Goal: Transaction & Acquisition: Purchase product/service

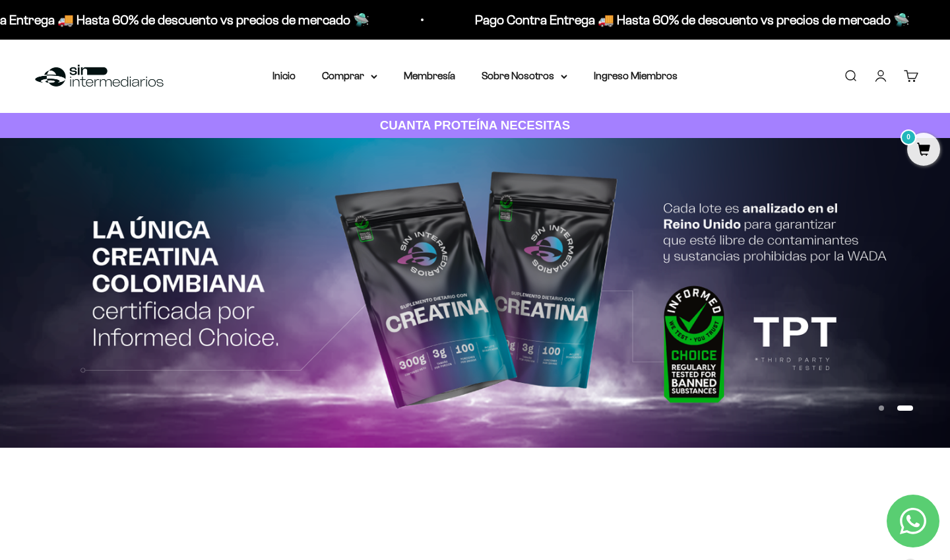
click at [884, 406] on button "Ir al artículo 1" at bounding box center [881, 407] width 5 height 5
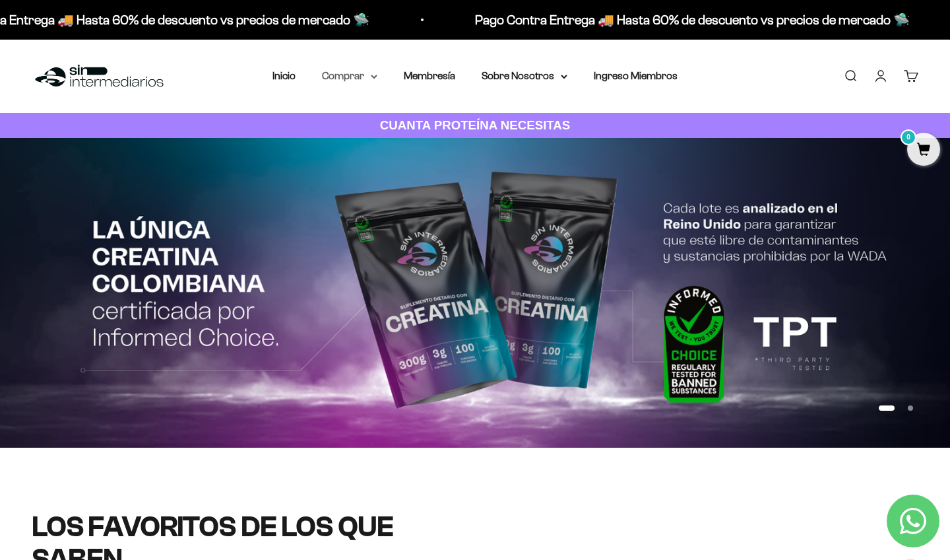
click at [362, 78] on summary "Comprar" at bounding box center [349, 75] width 55 height 17
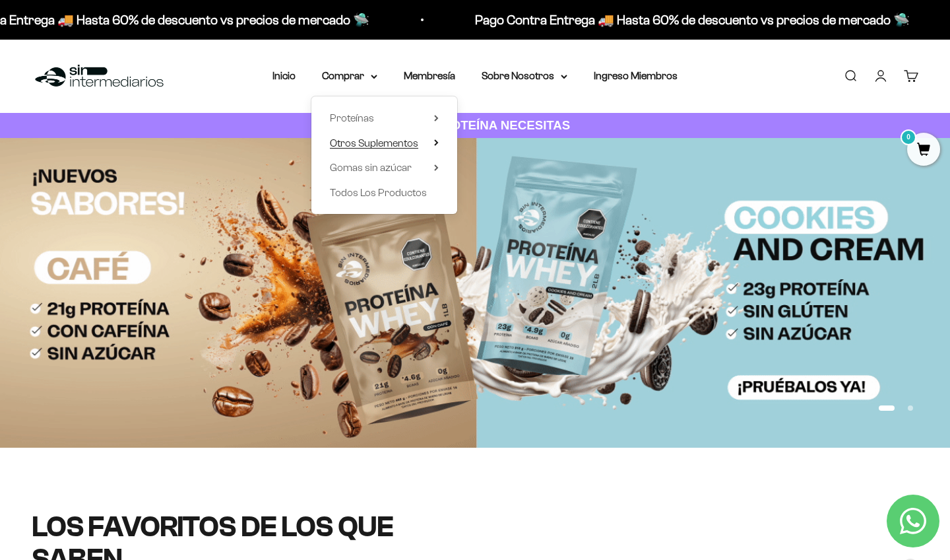
click at [370, 140] on span "Otros Suplementos" at bounding box center [374, 142] width 88 height 11
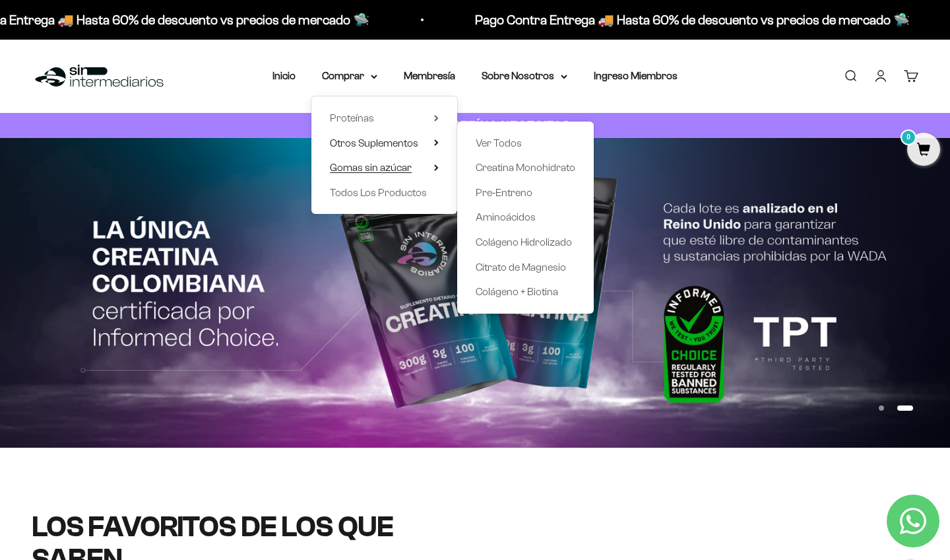
click at [403, 167] on span "Gomas sin azúcar" at bounding box center [371, 167] width 82 height 11
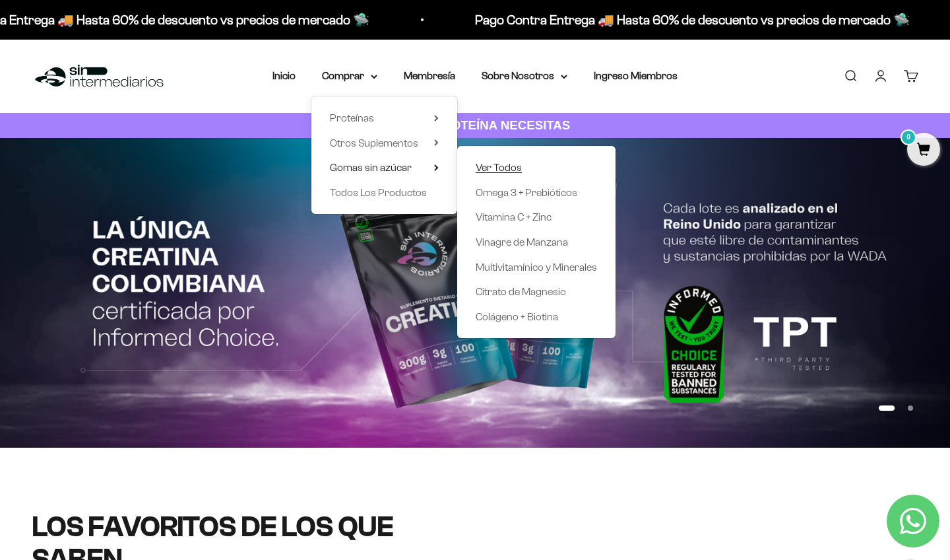
click at [493, 173] on span "Ver Todos" at bounding box center [499, 167] width 46 height 17
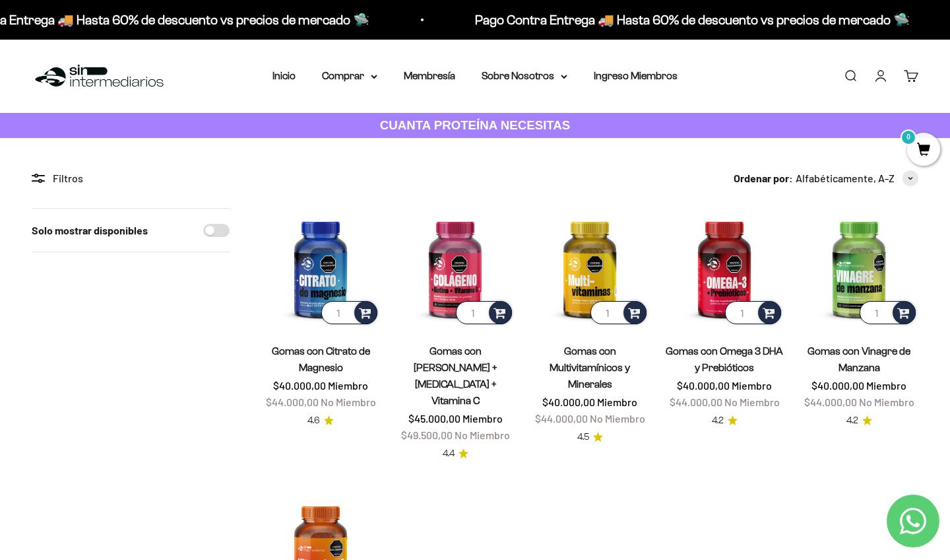
click at [697, 6] on div "Pago Contra Entrega 🚚 Hasta 60% de descuento vs precios de mercado 🛸 Pago Contr…" at bounding box center [475, 20] width 950 height 40
click at [356, 71] on summary "Comprar" at bounding box center [349, 75] width 55 height 17
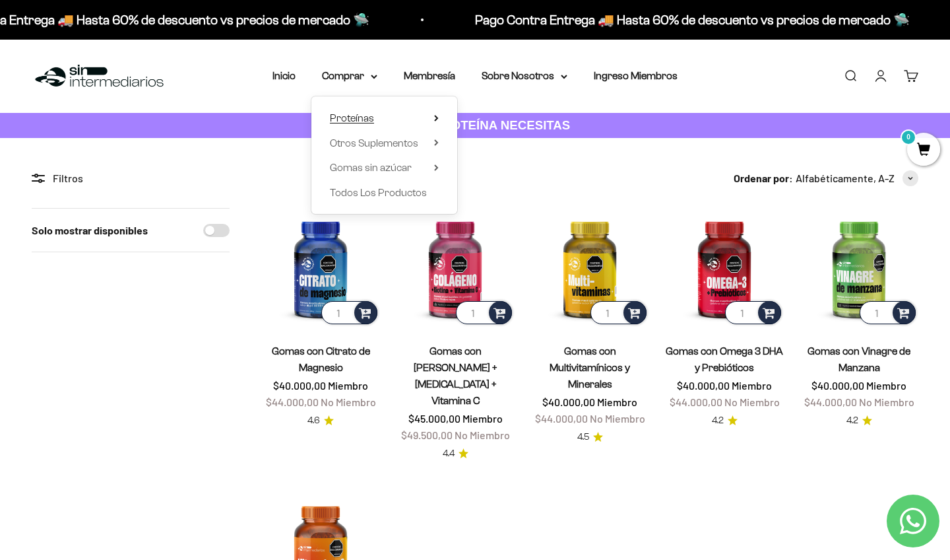
click at [346, 117] on span "Proteínas" at bounding box center [352, 117] width 44 height 11
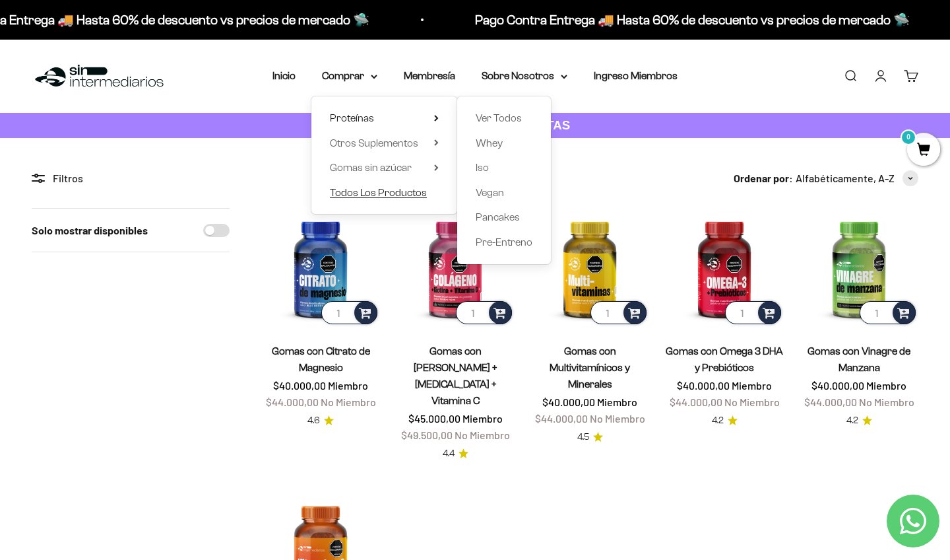
click at [406, 189] on span "Todos Los Productos" at bounding box center [378, 192] width 97 height 11
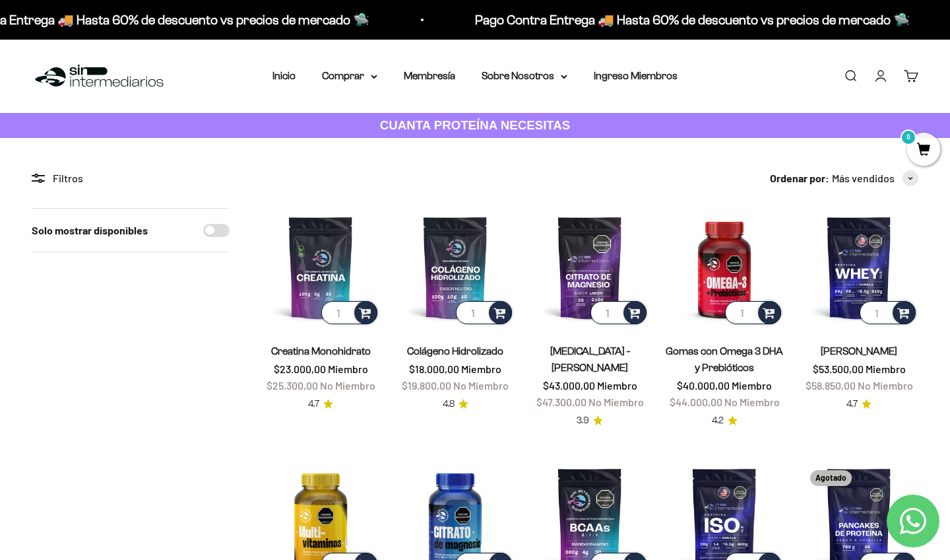
click at [217, 236] on div "Solo mostrar disponibles" at bounding box center [131, 231] width 198 height 44
click at [35, 178] on icon at bounding box center [38, 178] width 13 height 9
click at [56, 178] on div "Filtros" at bounding box center [131, 178] width 198 height 17
click at [65, 178] on div "Filtros" at bounding box center [131, 178] width 198 height 17
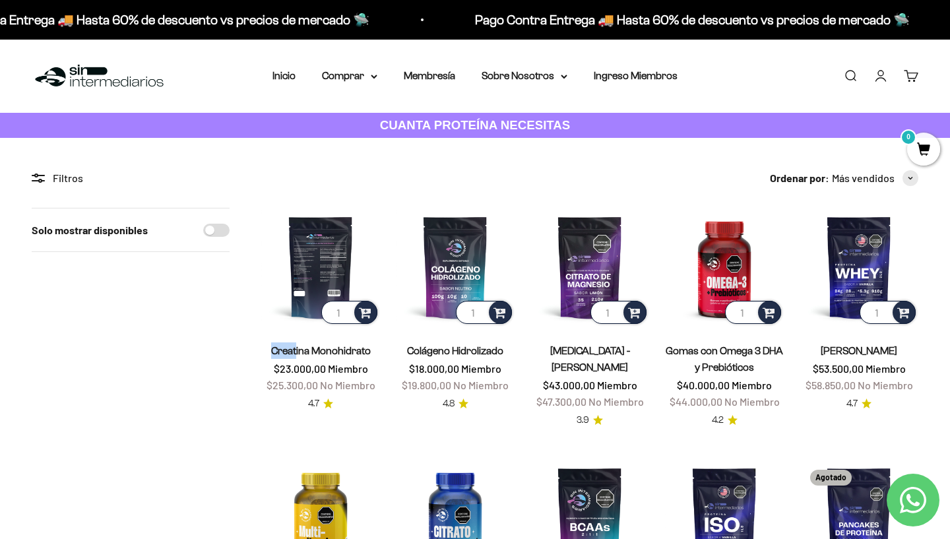
click at [315, 224] on img at bounding box center [320, 267] width 119 height 119
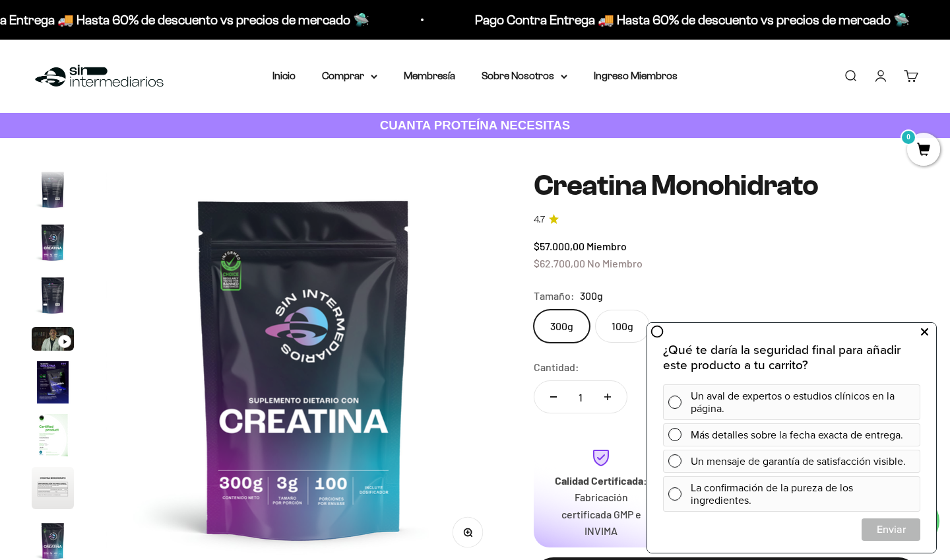
click at [925, 331] on icon at bounding box center [924, 331] width 7 height 17
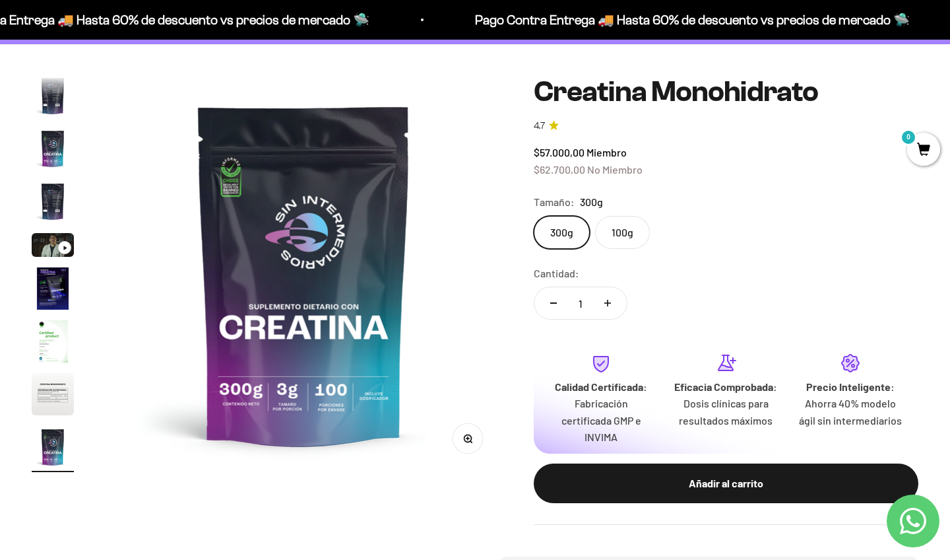
scroll to position [136, 0]
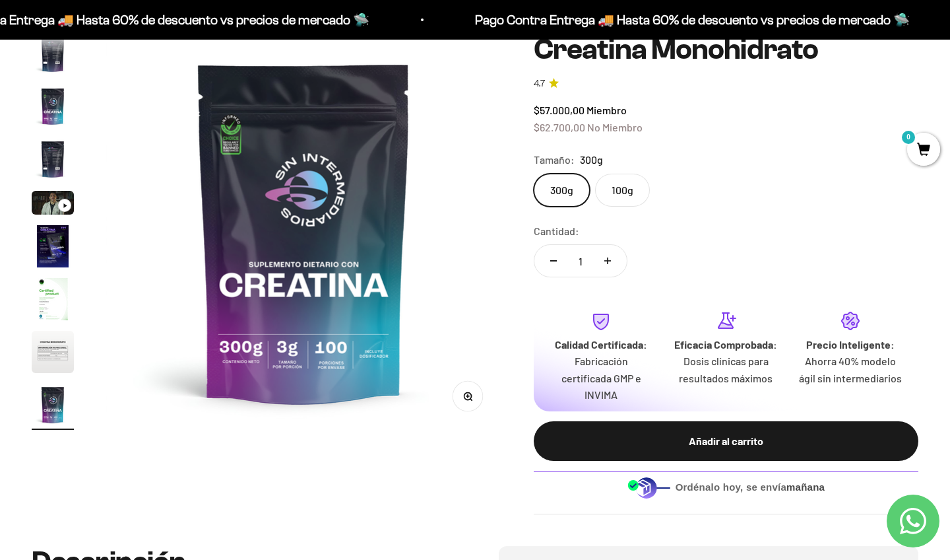
click at [57, 375] on button "Ir al artículo 8" at bounding box center [53, 354] width 42 height 46
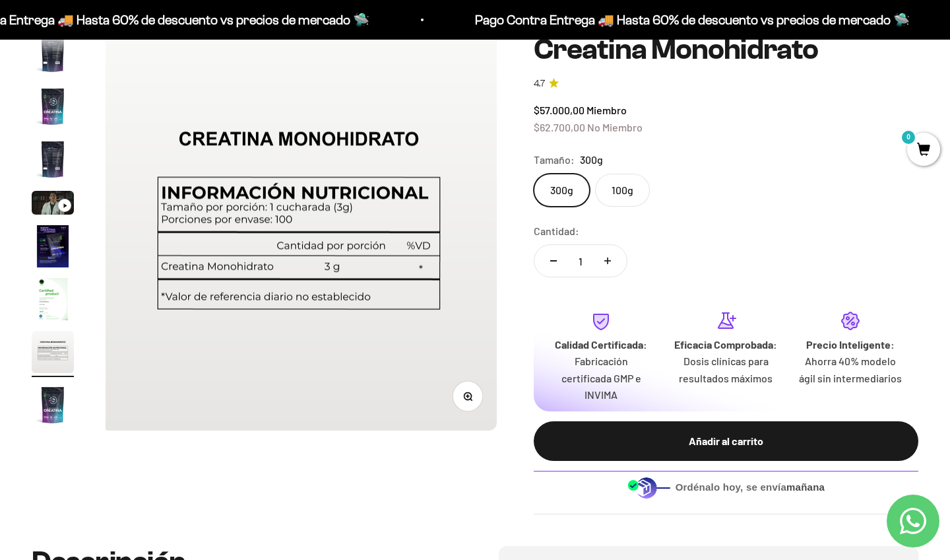
scroll to position [0, 2886]
click at [71, 408] on img "Ir al artículo 9" at bounding box center [53, 404] width 42 height 42
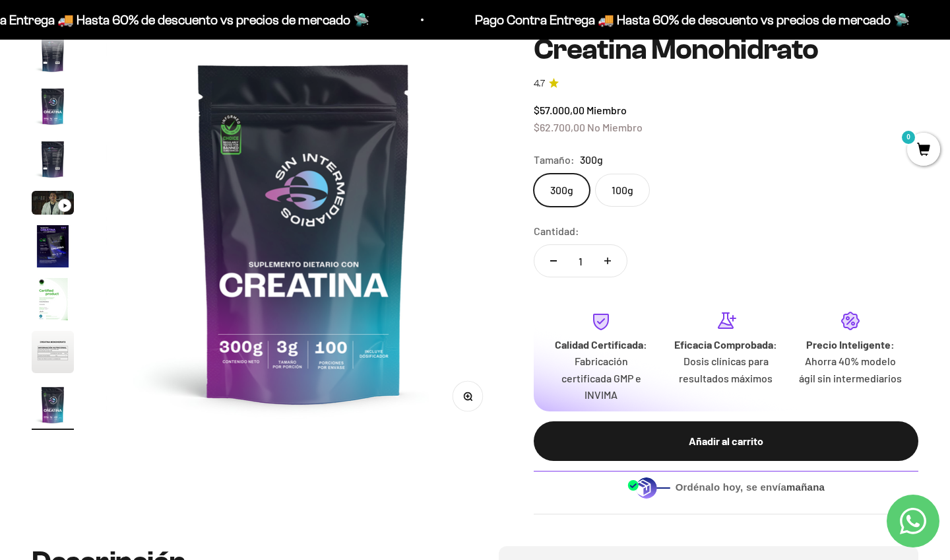
click at [60, 244] on img "Ir al artículo 6" at bounding box center [53, 246] width 42 height 42
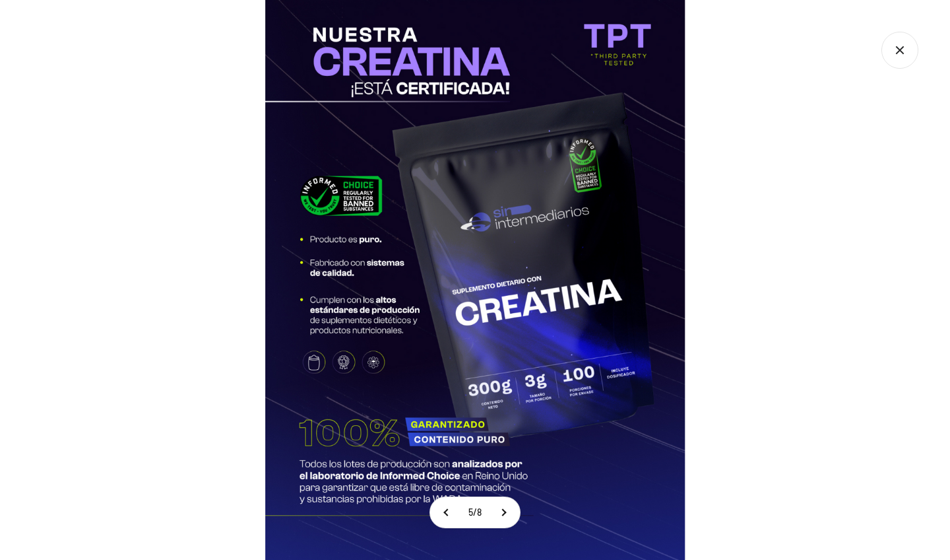
scroll to position [91, 0]
click at [767, 273] on div at bounding box center [475, 280] width 950 height 560
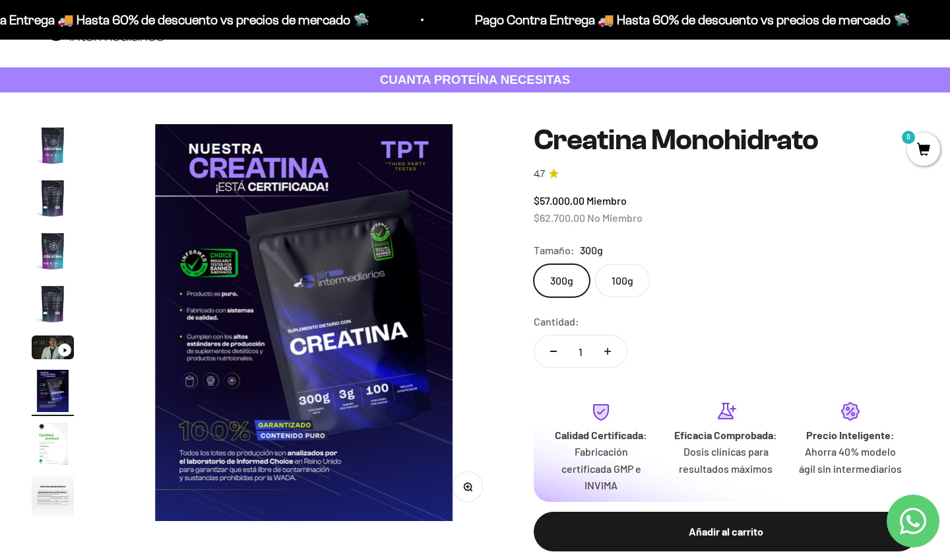
scroll to position [38, 0]
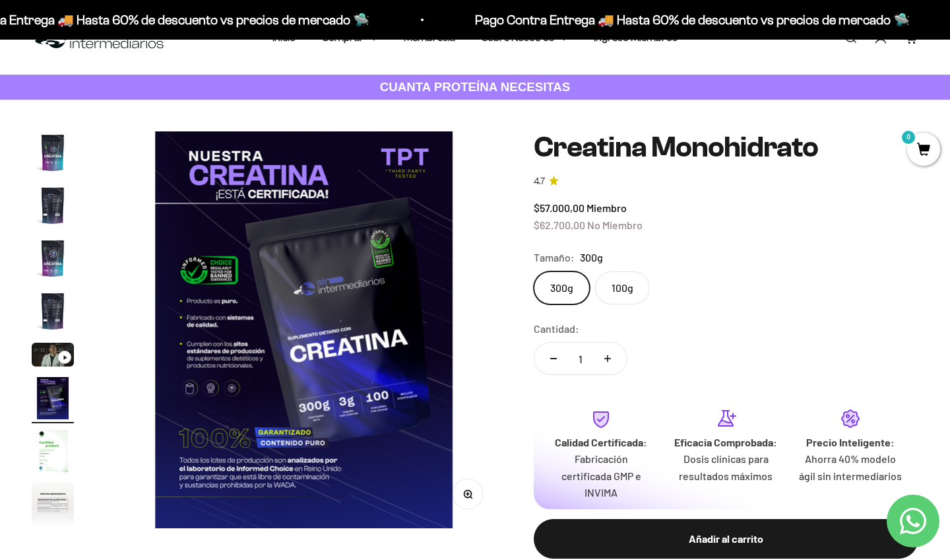
click at [56, 145] on img "Ir al artículo 1" at bounding box center [53, 152] width 42 height 42
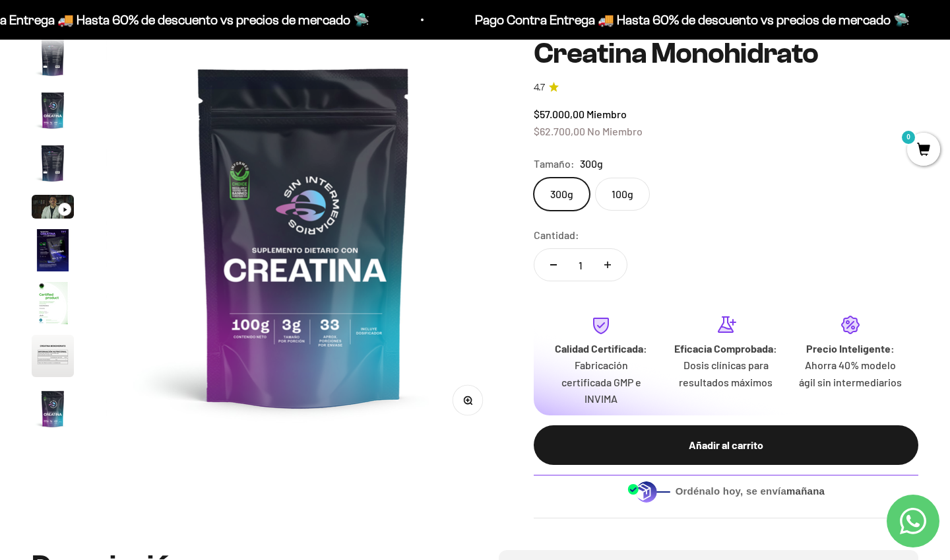
scroll to position [133, 0]
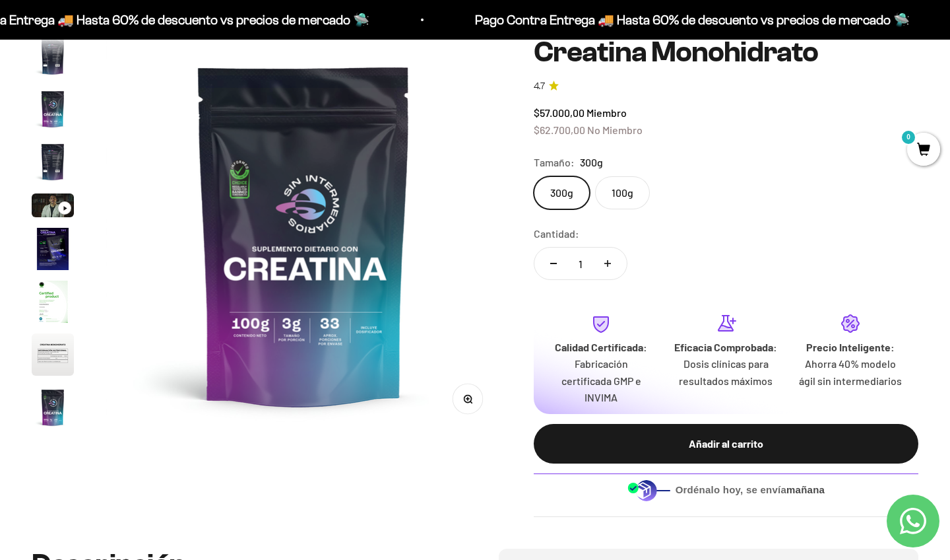
click at [372, 339] on img at bounding box center [304, 234] width 397 height 397
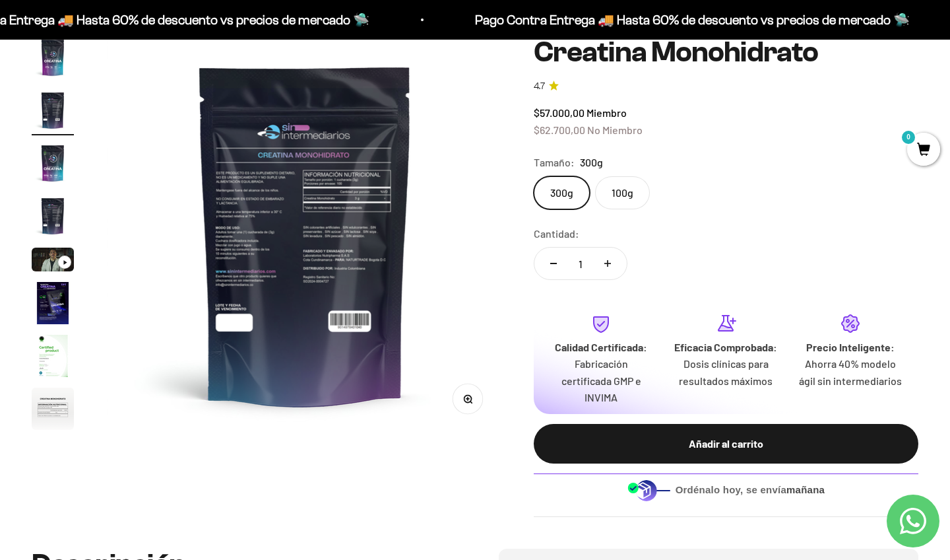
scroll to position [0, 412]
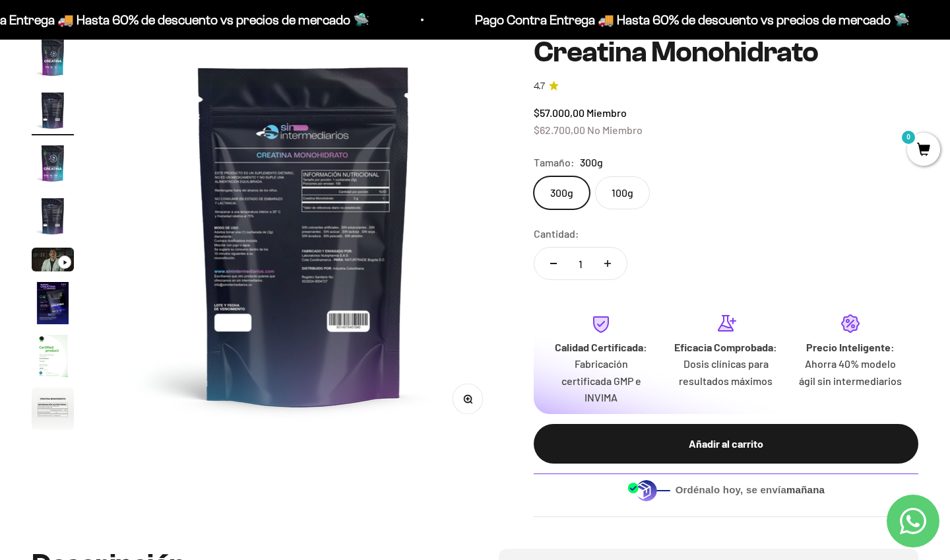
click at [60, 72] on img "Ir al artículo 1" at bounding box center [53, 57] width 42 height 42
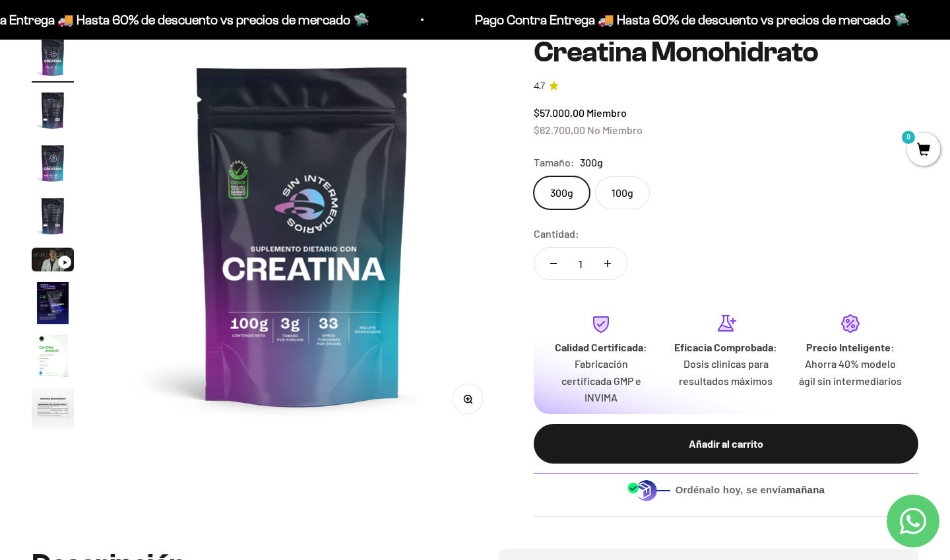
scroll to position [0, 0]
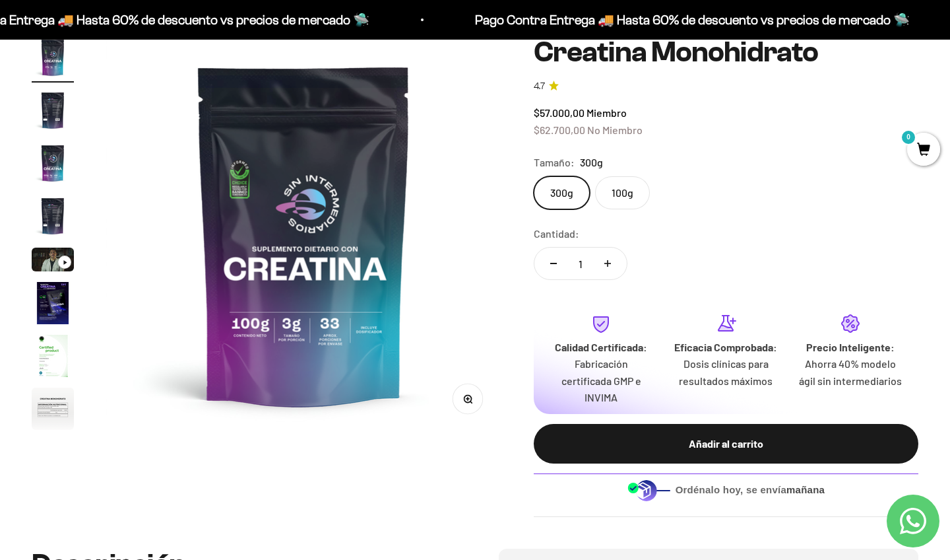
click at [268, 352] on img at bounding box center [304, 234] width 397 height 397
click at [475, 398] on button "Zoom" at bounding box center [468, 399] width 30 height 30
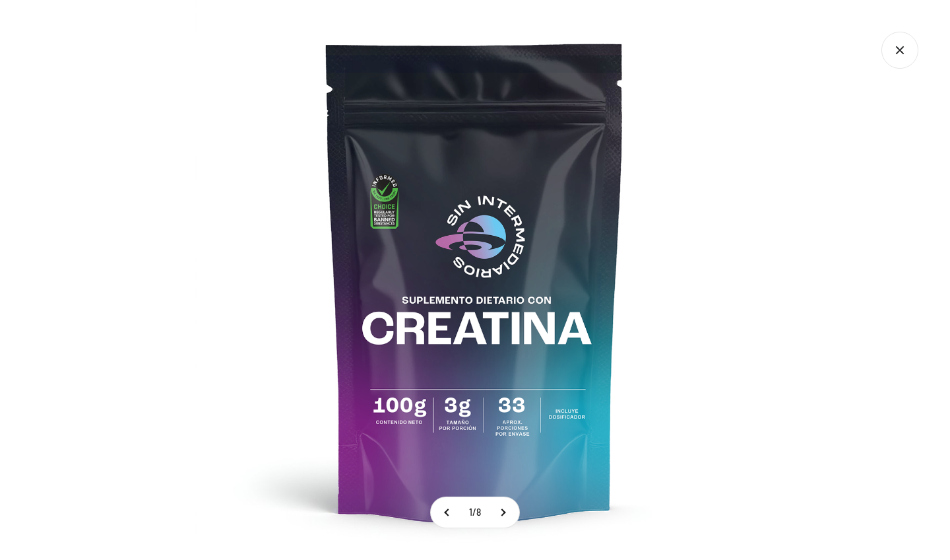
click at [899, 59] on icon "Cerrar galería" at bounding box center [900, 50] width 37 height 37
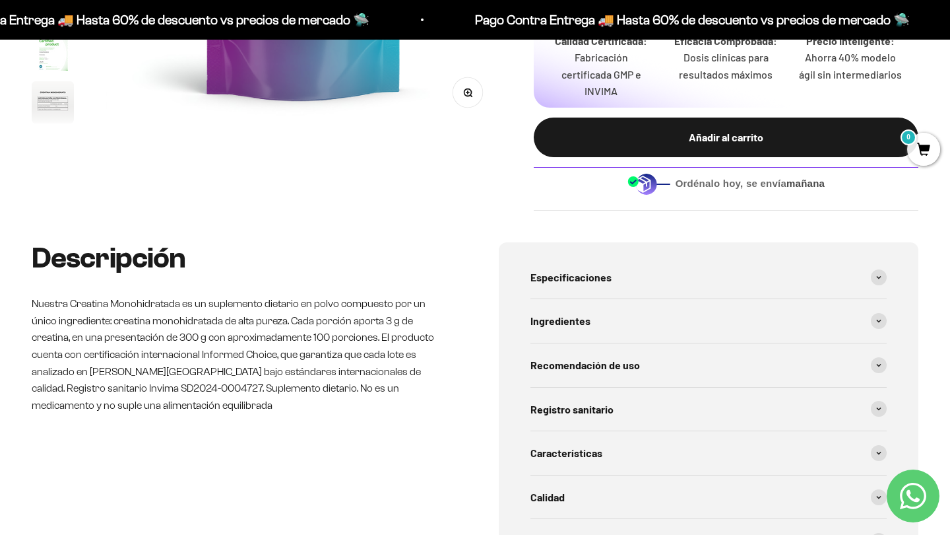
scroll to position [463, 0]
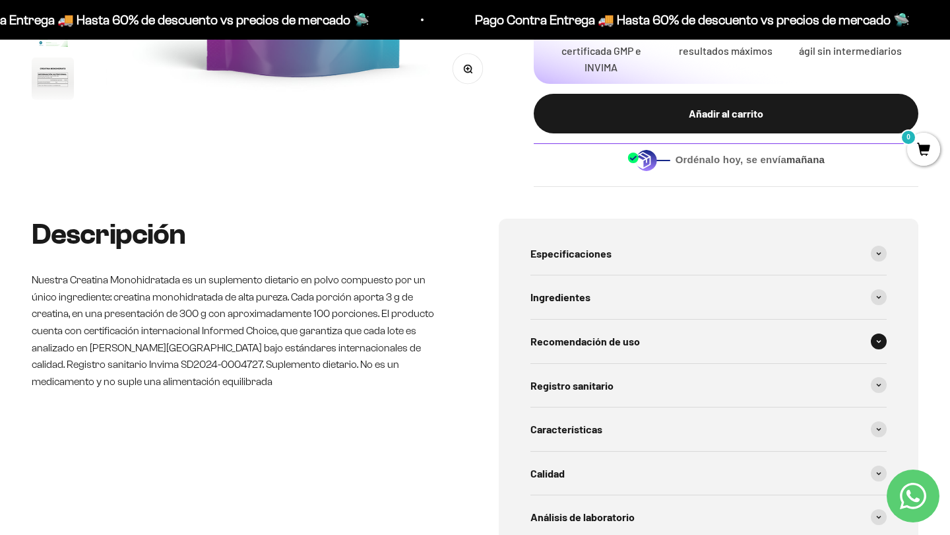
click at [626, 333] on span "Recomendación de uso" at bounding box center [586, 341] width 110 height 17
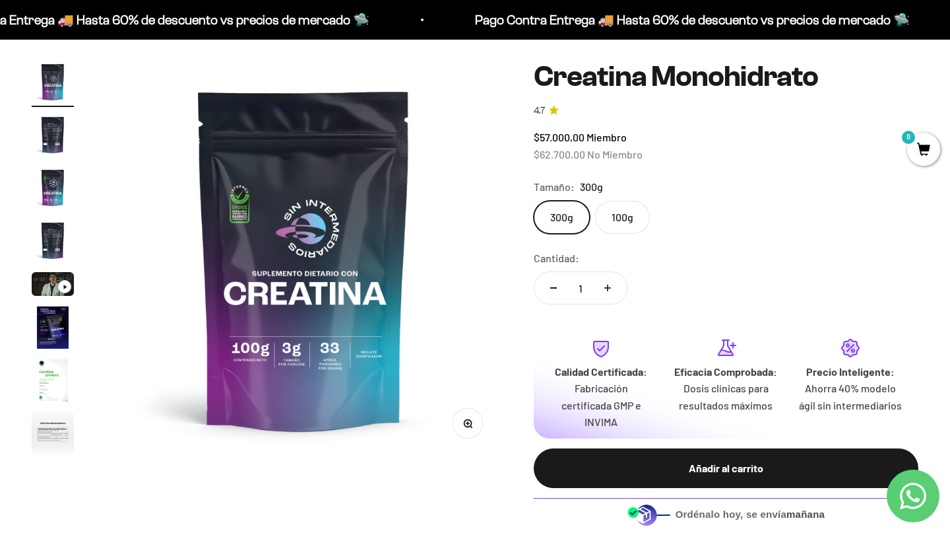
scroll to position [114, 0]
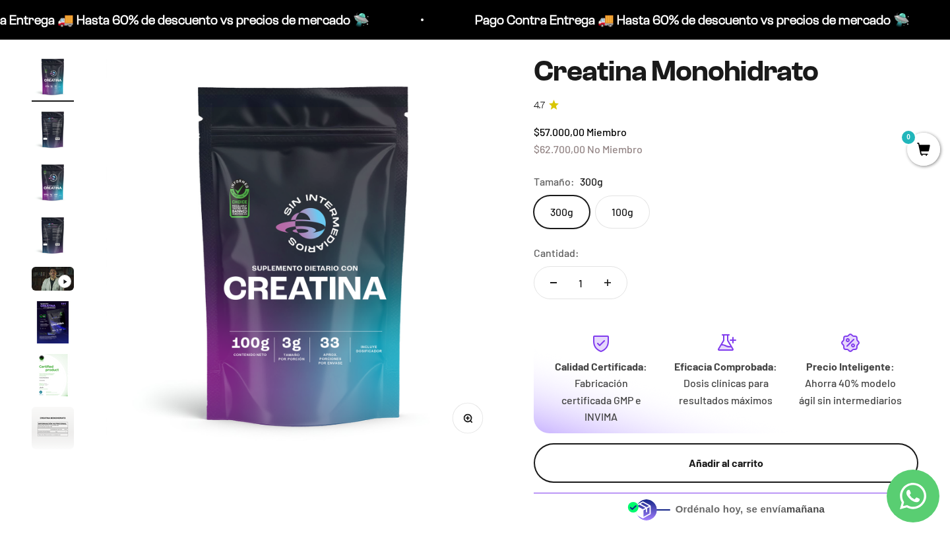
click at [672, 460] on div "Añadir al carrito" at bounding box center [726, 462] width 332 height 17
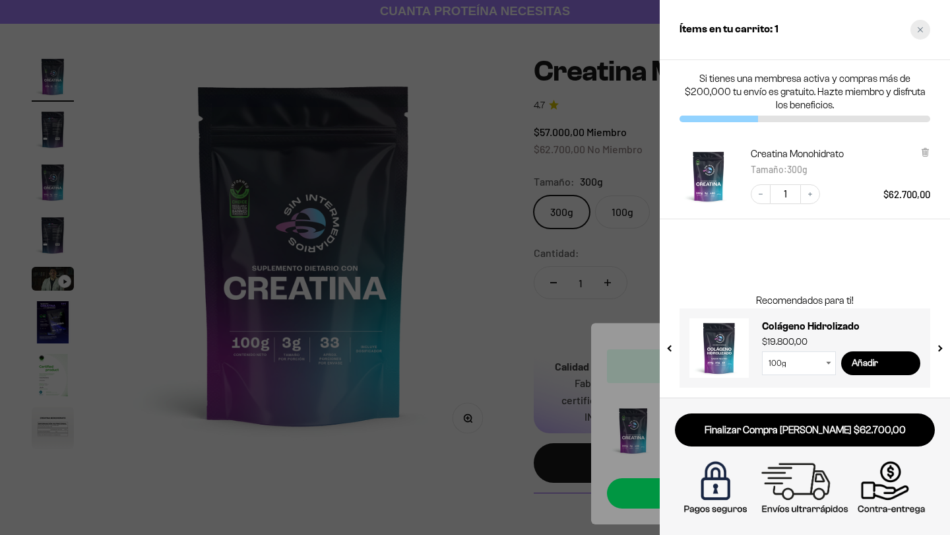
click at [919, 35] on div "Close cart" at bounding box center [921, 30] width 20 height 20
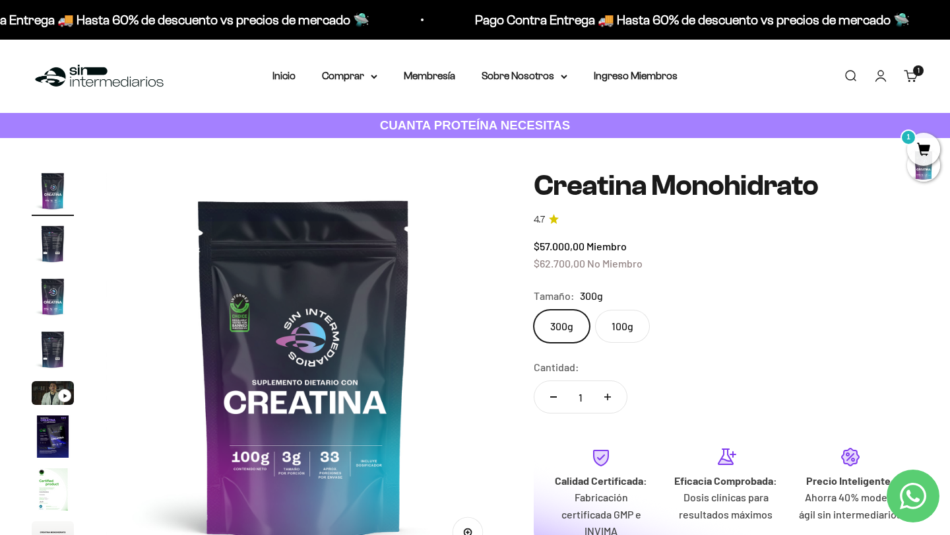
scroll to position [0, 0]
click at [349, 75] on summary "Comprar" at bounding box center [349, 75] width 55 height 17
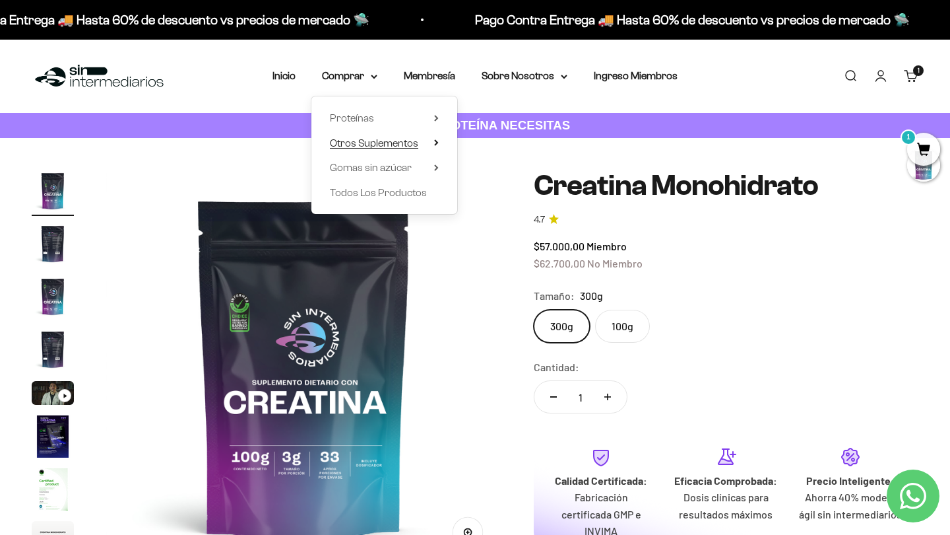
click at [354, 143] on span "Otros Suplementos" at bounding box center [374, 142] width 88 height 11
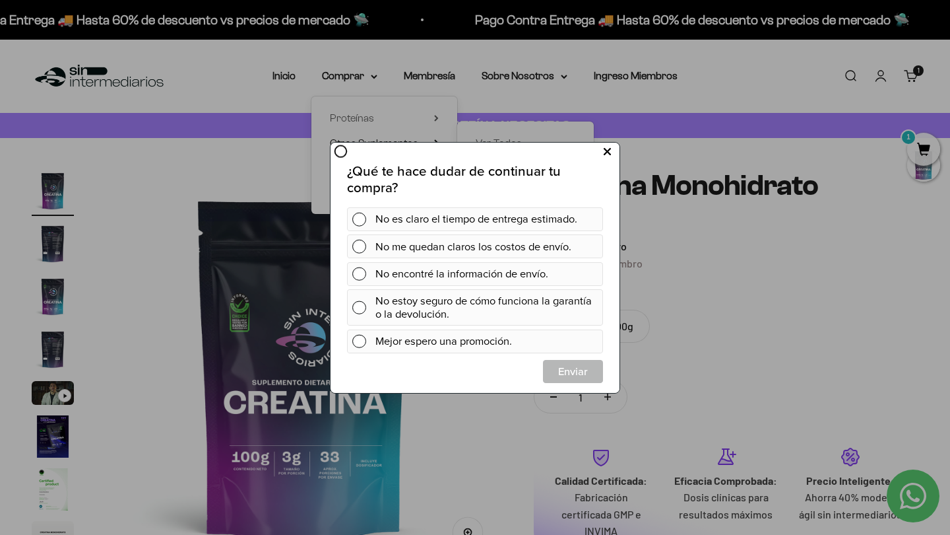
click at [612, 151] on button at bounding box center [607, 152] width 24 height 22
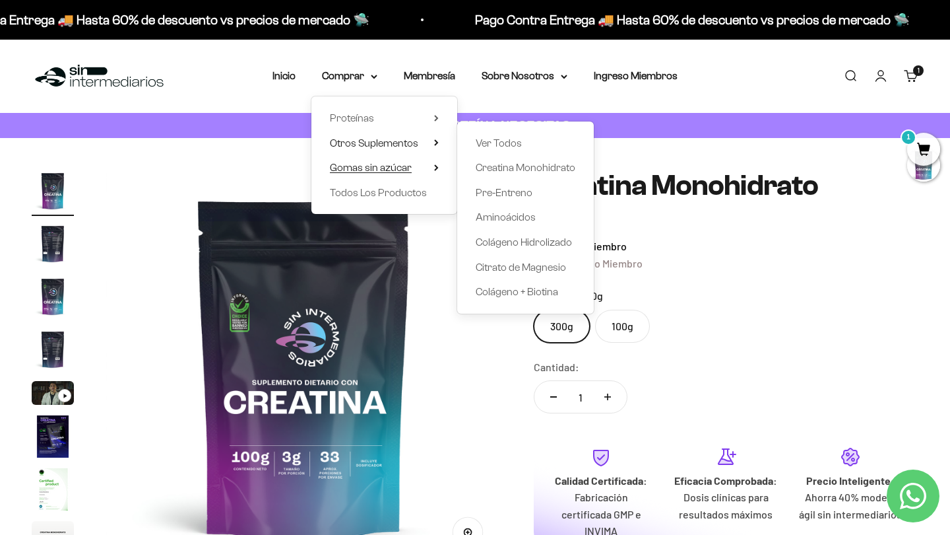
click at [399, 166] on span "Gomas sin azúcar" at bounding box center [371, 167] width 82 height 11
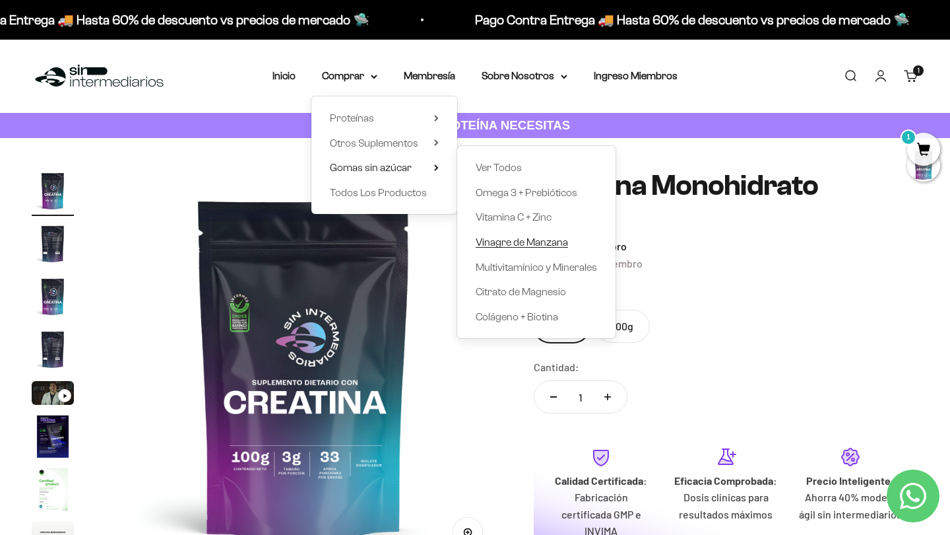
click at [519, 234] on span "Vinagre de Manzana" at bounding box center [522, 242] width 92 height 17
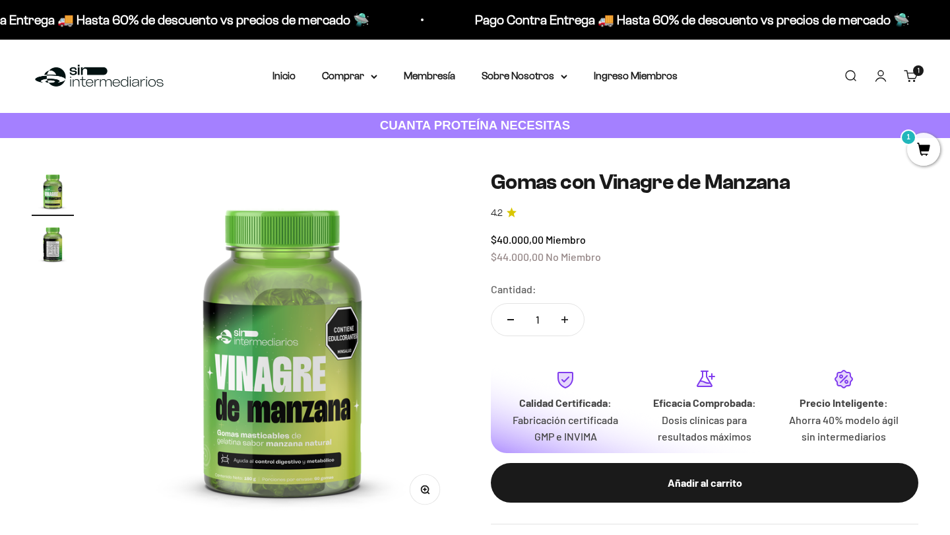
click at [259, 461] on img at bounding box center [283, 347] width 354 height 354
click at [49, 239] on img "Ir al artículo 2" at bounding box center [53, 243] width 42 height 42
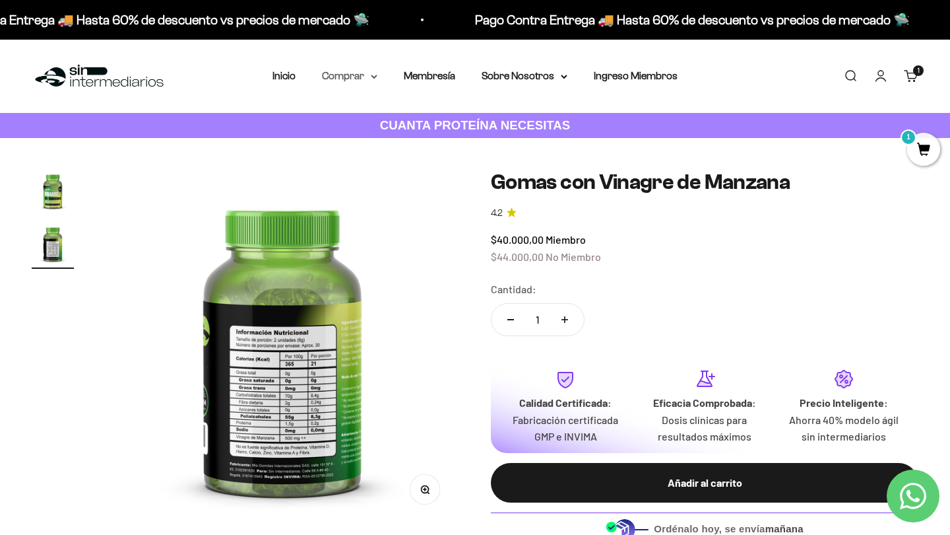
click at [352, 82] on summary "Comprar" at bounding box center [349, 75] width 55 height 17
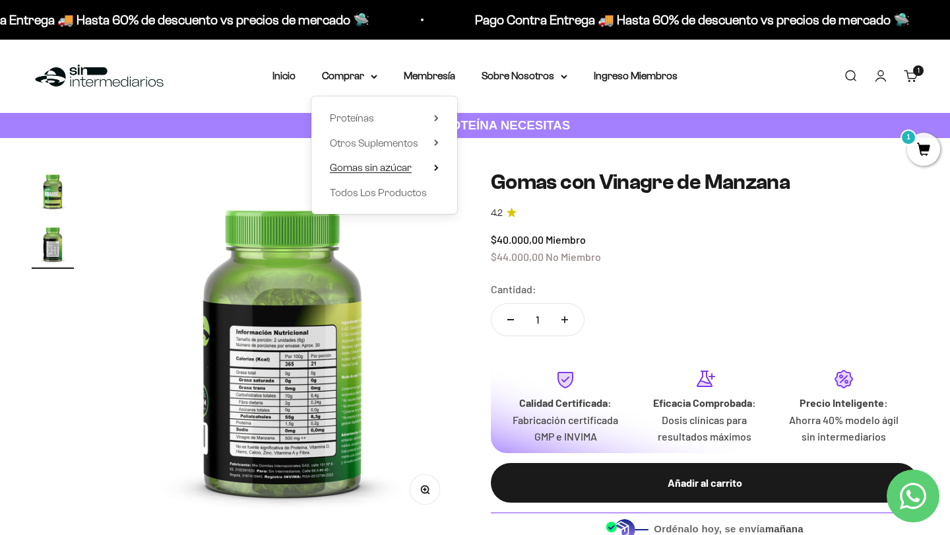
click at [364, 159] on span "Gomas sin azúcar" at bounding box center [371, 167] width 82 height 17
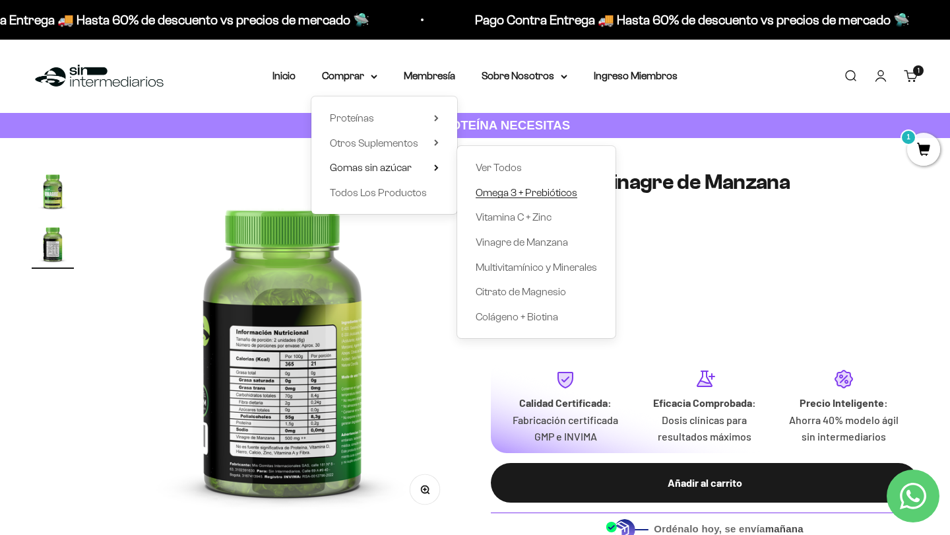
click at [548, 191] on span "Omega 3 + Prebióticos" at bounding box center [527, 192] width 102 height 11
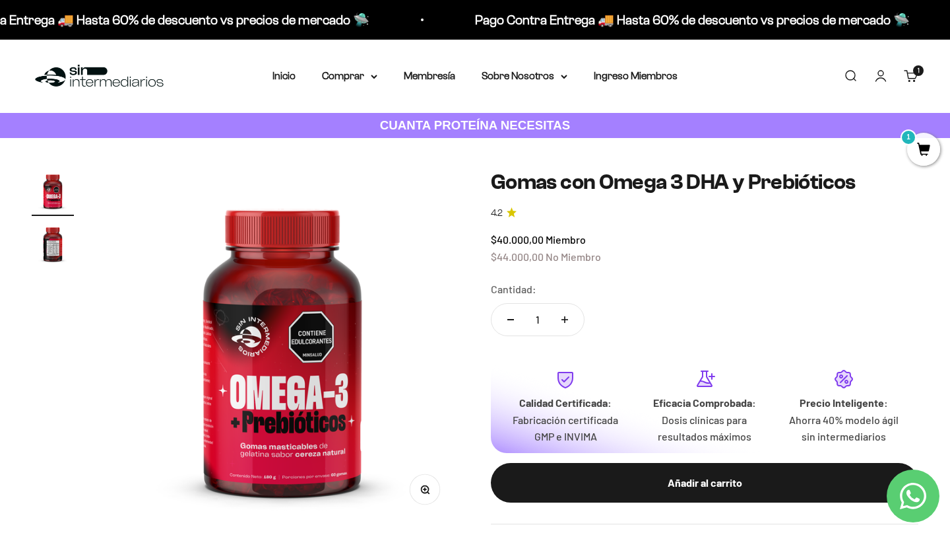
click at [69, 257] on img "Ir al artículo 2" at bounding box center [53, 243] width 42 height 42
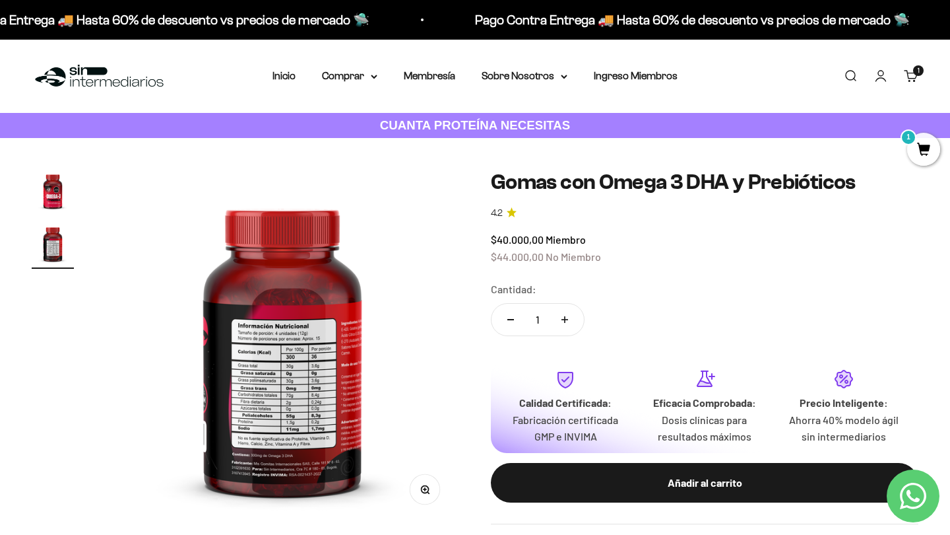
click at [295, 371] on img at bounding box center [283, 347] width 354 height 354
click at [334, 76] on summary "Comprar" at bounding box center [349, 75] width 55 height 17
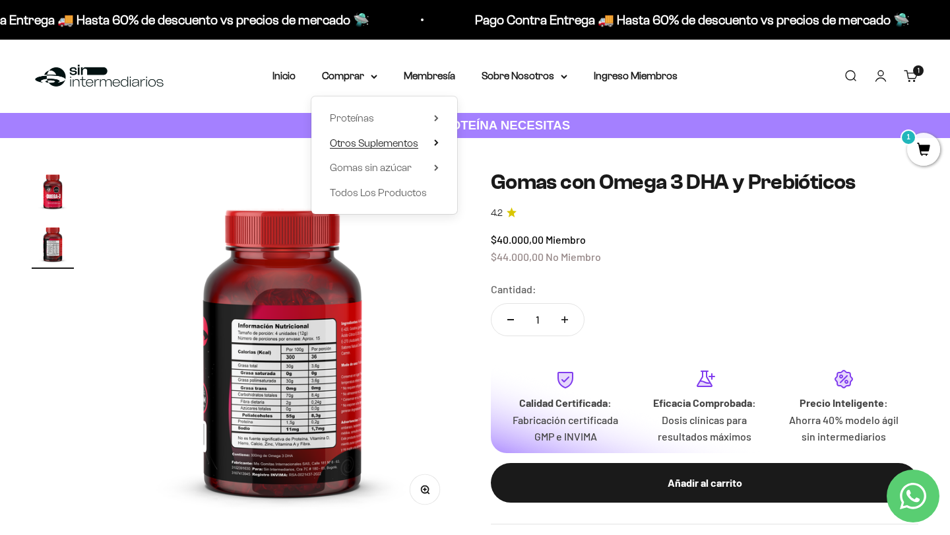
click at [367, 138] on span "Otros Suplementos" at bounding box center [374, 142] width 88 height 11
click at [412, 174] on summary "Gomas sin azúcar" at bounding box center [384, 167] width 109 height 17
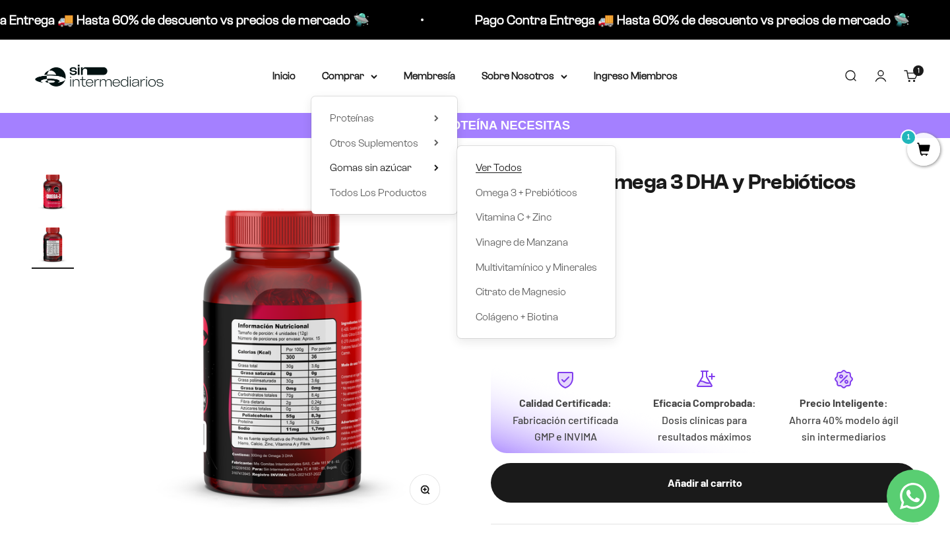
click at [500, 168] on span "Ver Todos" at bounding box center [499, 167] width 46 height 11
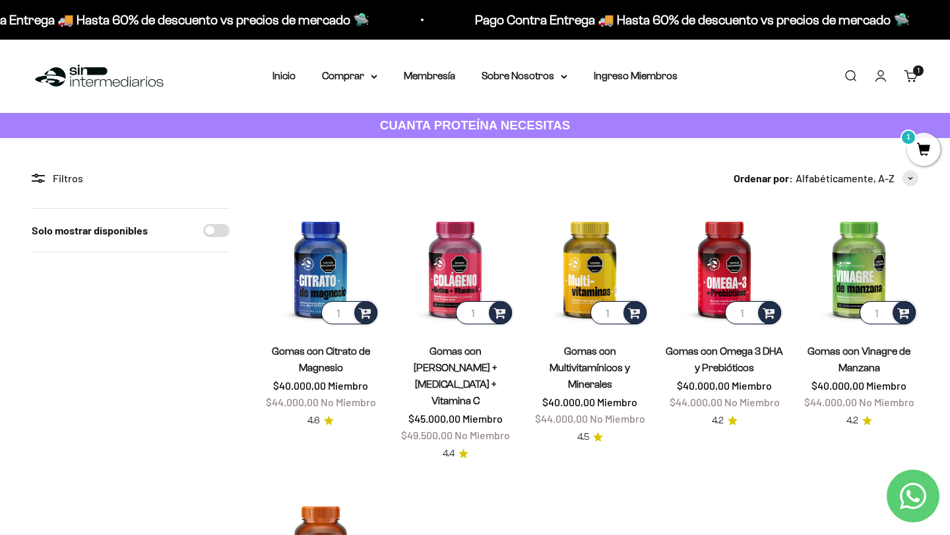
click at [523, 124] on strong "CUANTA PROTEÍNA NECESITAS" at bounding box center [475, 125] width 191 height 14
click at [928, 77] on div "Menú Buscar Inicio Comprar Proteínas Ver Todos Whey Iso Vegan Pancakes Pre-Entr…" at bounding box center [475, 76] width 950 height 73
click at [918, 75] on cart-count "1 artículo 1" at bounding box center [918, 70] width 11 height 11
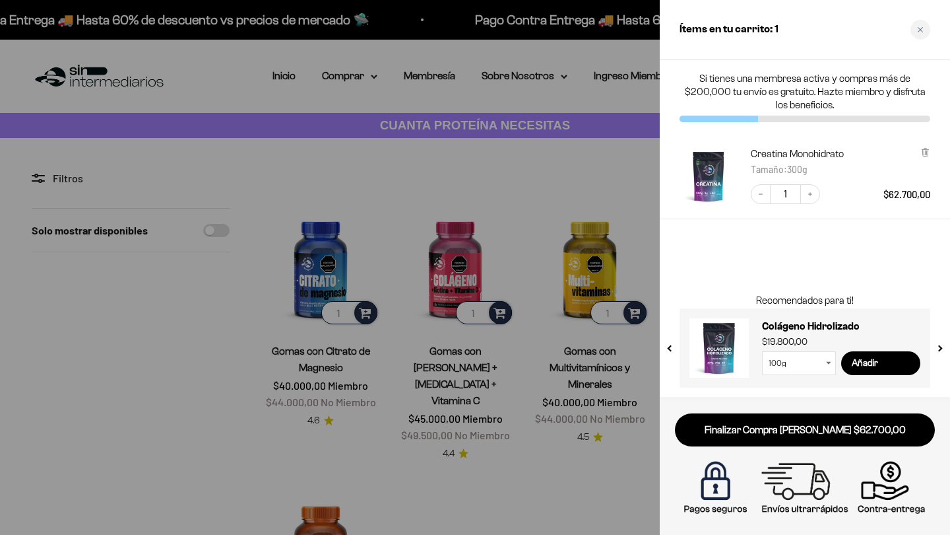
click at [713, 180] on img "Creatina Monohidrato - 300g" at bounding box center [709, 176] width 58 height 58
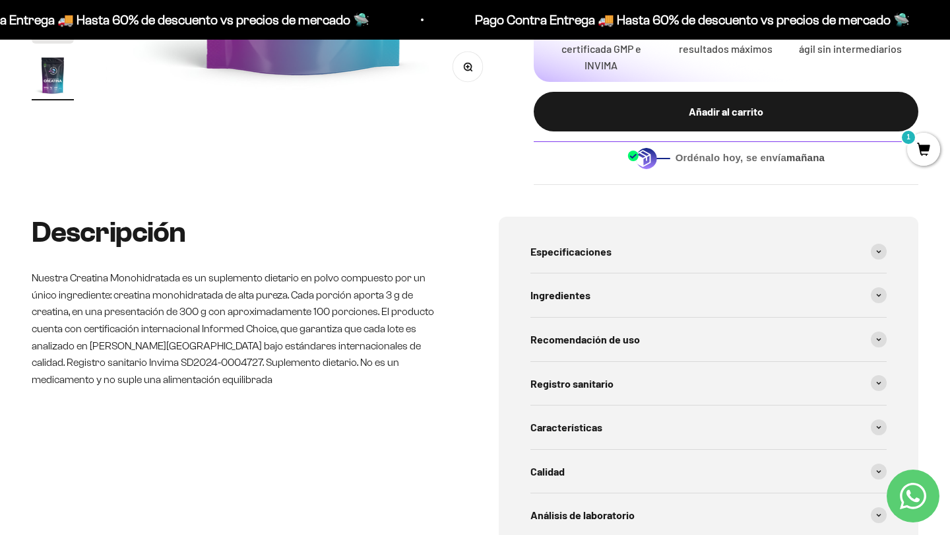
scroll to position [509, 0]
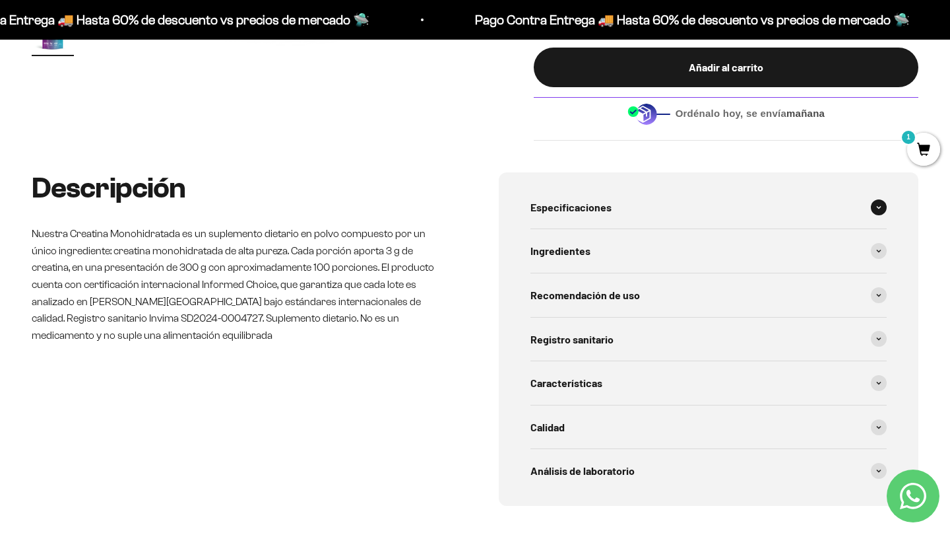
click at [686, 189] on div "Especificaciones" at bounding box center [709, 207] width 356 height 44
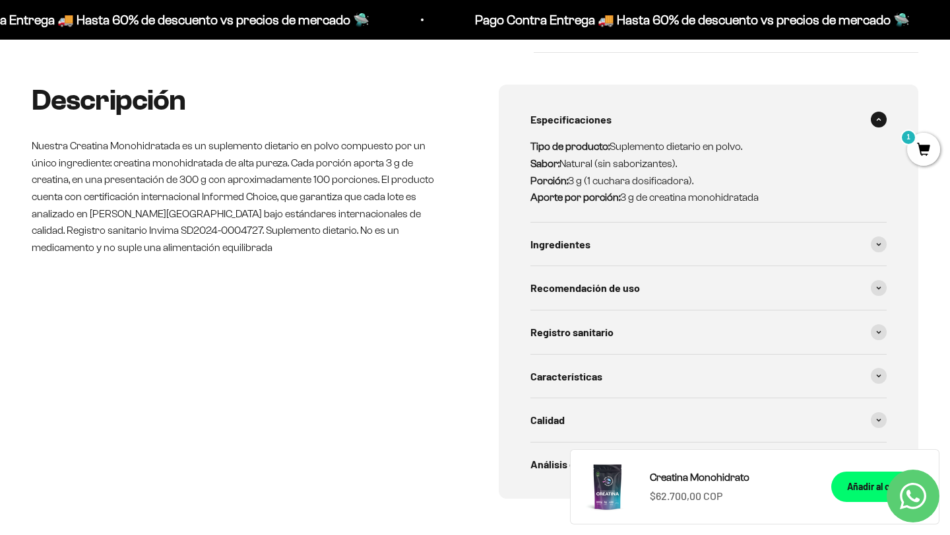
scroll to position [618, 0]
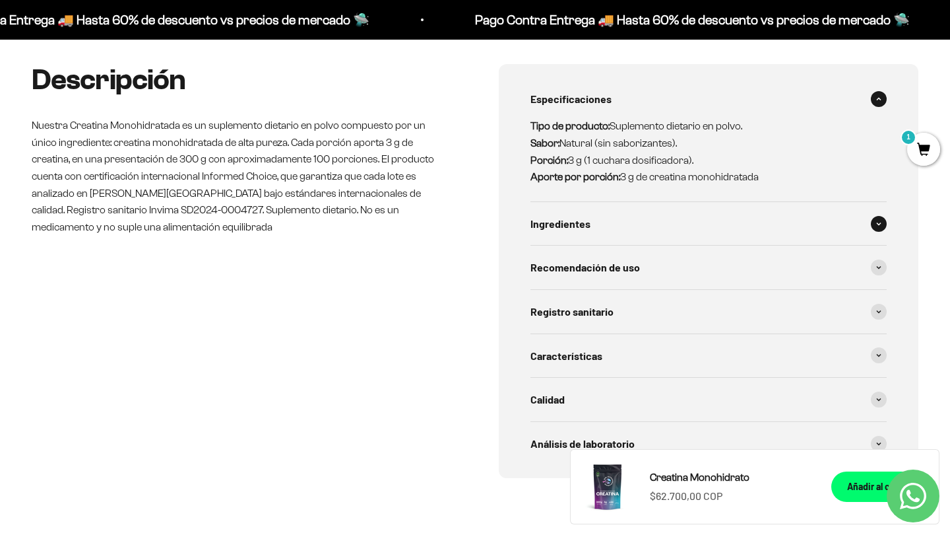
click at [628, 215] on div "Ingredientes" at bounding box center [709, 224] width 356 height 44
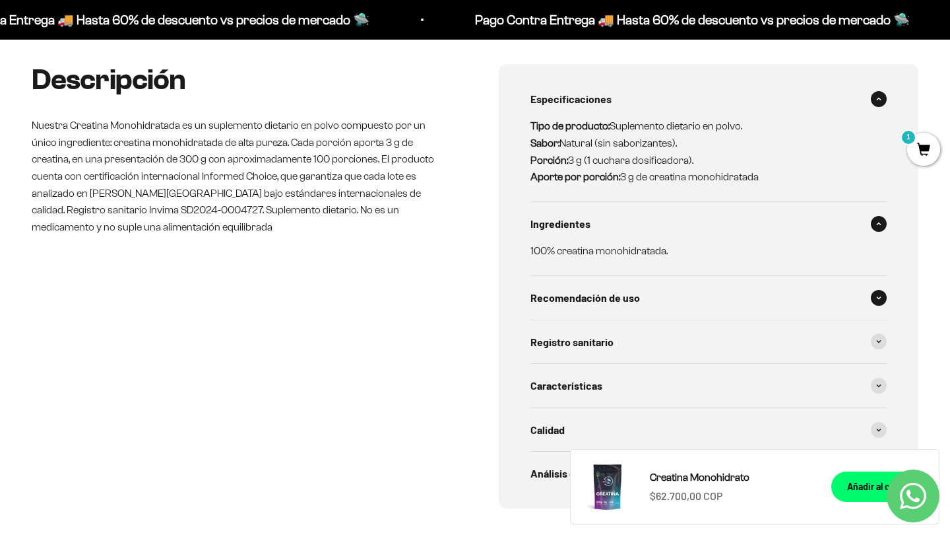
click at [613, 289] on span "Recomendación de uso" at bounding box center [586, 297] width 110 height 17
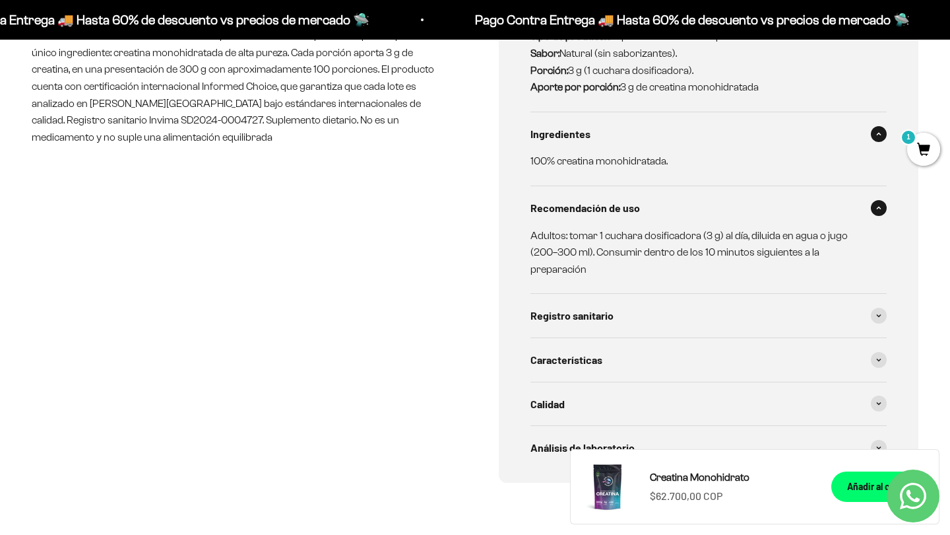
scroll to position [733, 0]
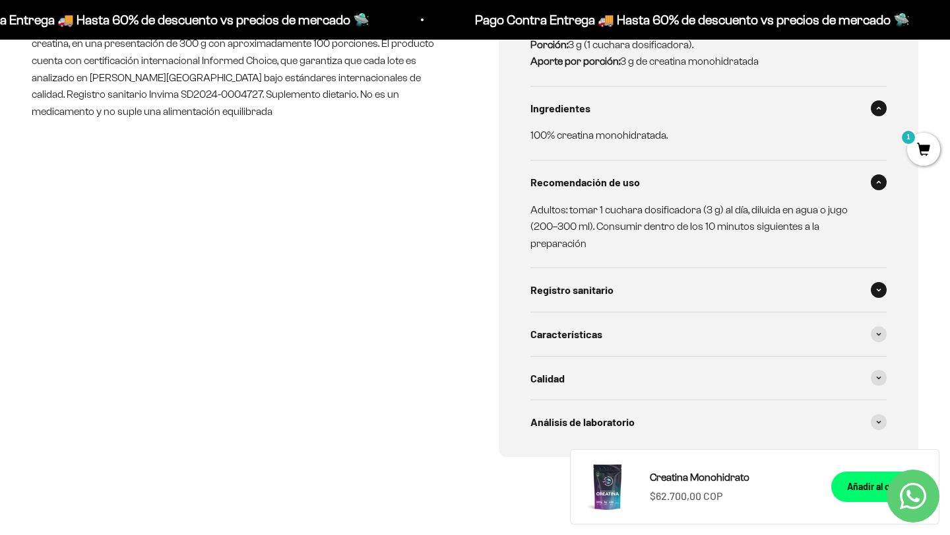
click at [688, 273] on div "Registro sanitario" at bounding box center [709, 290] width 356 height 44
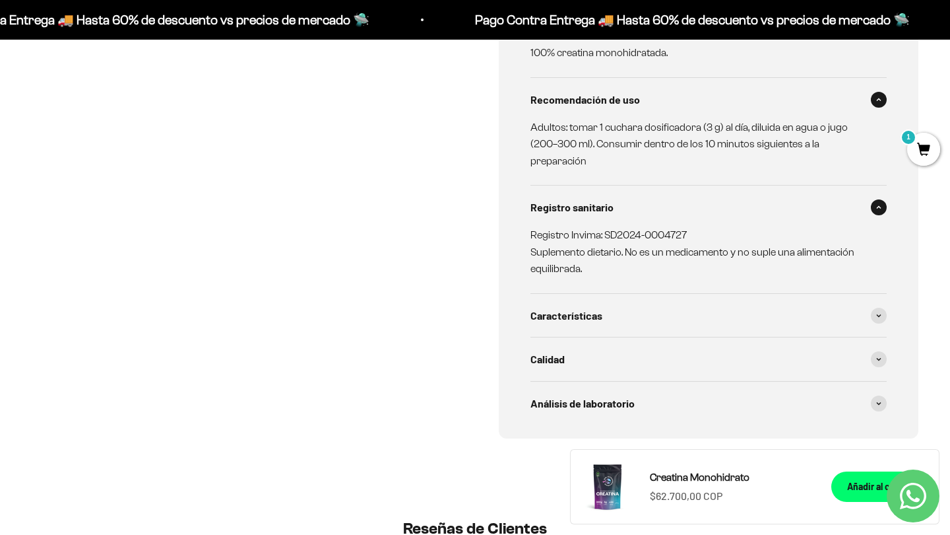
scroll to position [831, 0]
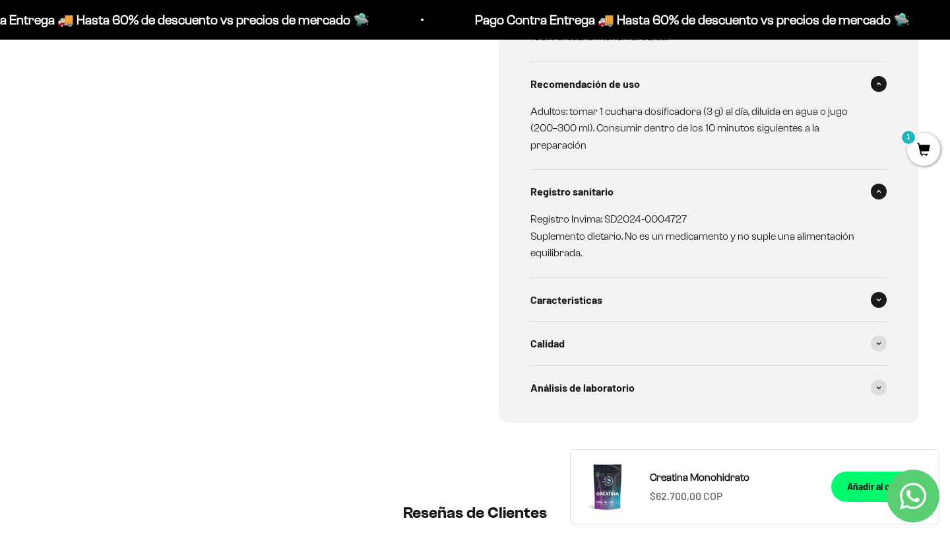
click at [686, 278] on div "Características" at bounding box center [709, 300] width 356 height 44
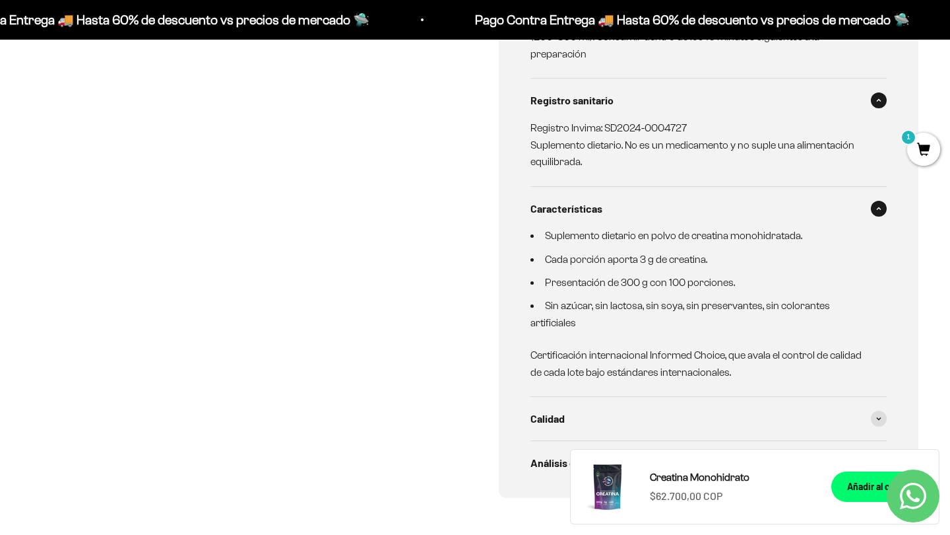
scroll to position [933, 0]
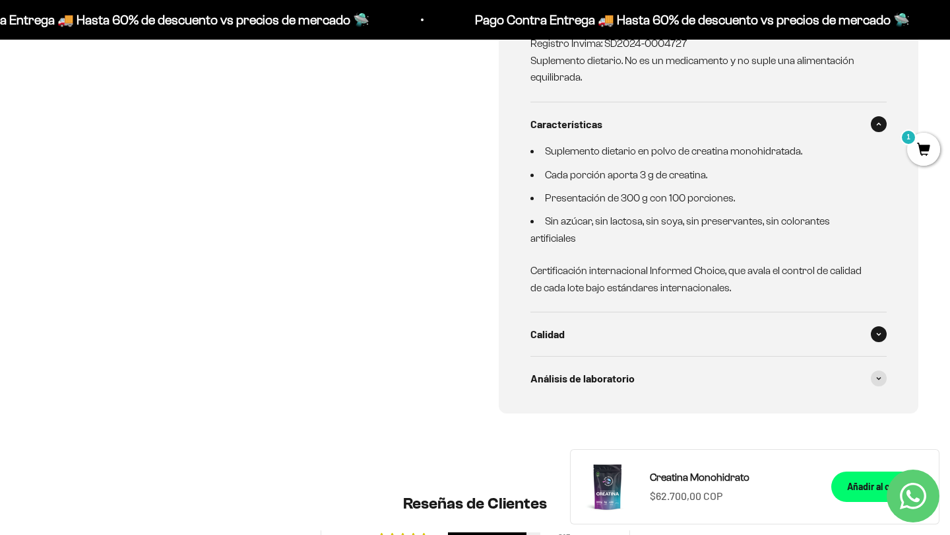
click at [646, 312] on div "Calidad" at bounding box center [709, 334] width 356 height 44
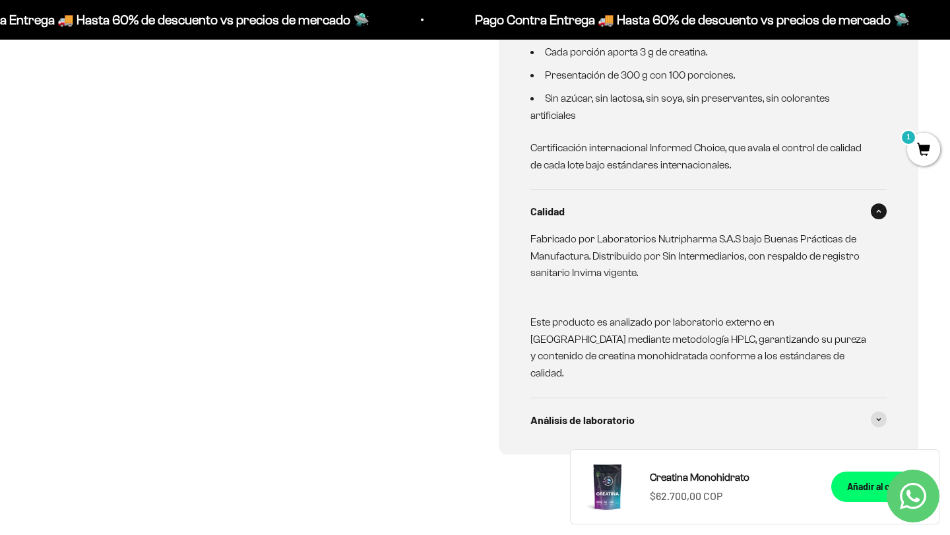
scroll to position [1139, 0]
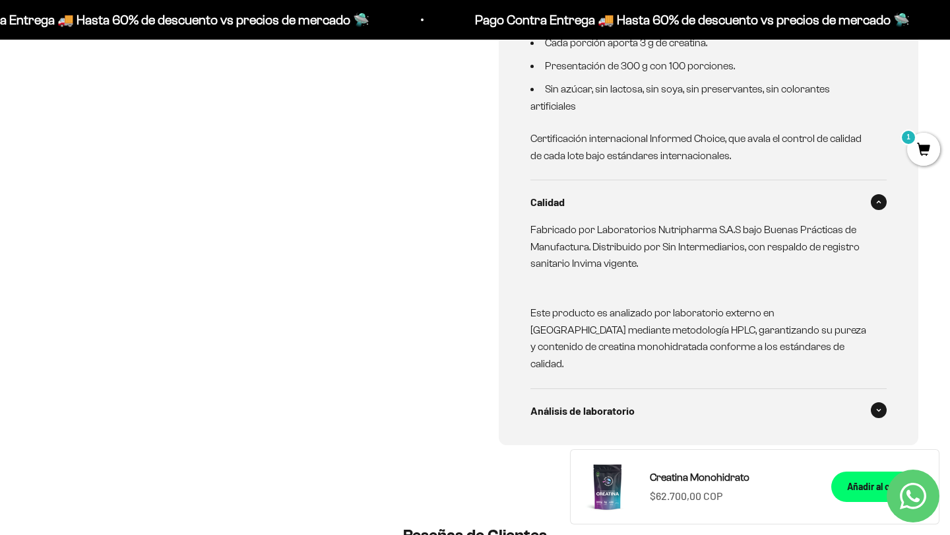
click at [599, 402] on span "Análisis de laboratorio" at bounding box center [583, 410] width 104 height 17
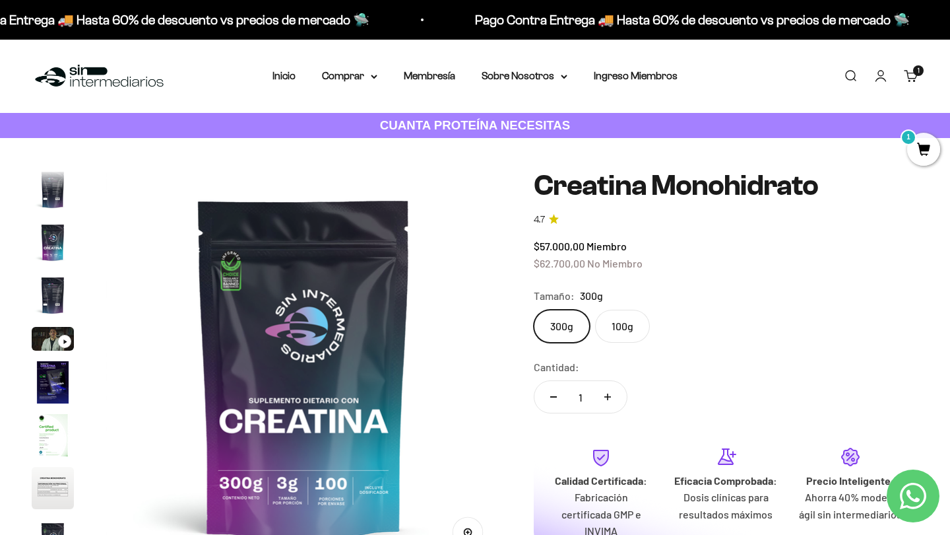
scroll to position [0, 0]
click at [922, 136] on span "1" at bounding box center [923, 149] width 33 height 33
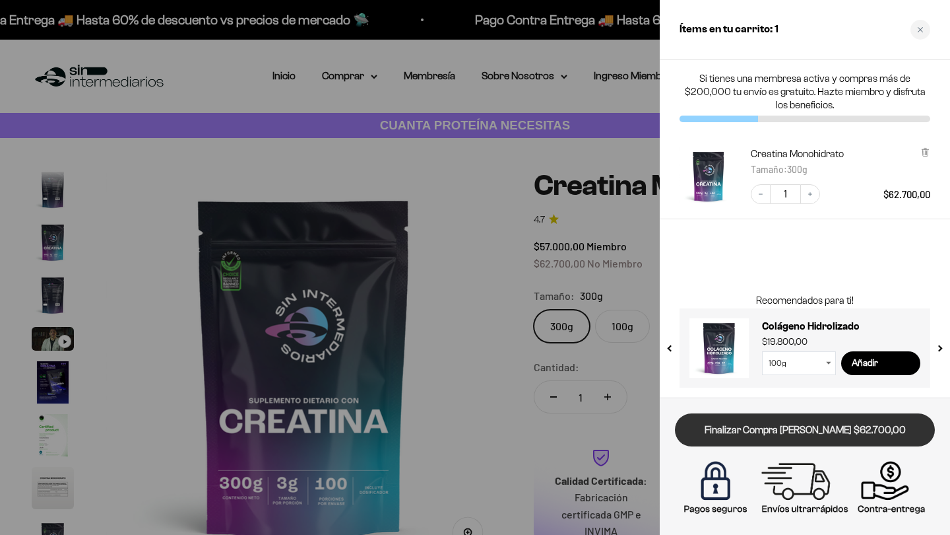
click at [818, 439] on link "Finalizar Compra Segura $62.700,00" at bounding box center [805, 430] width 260 height 34
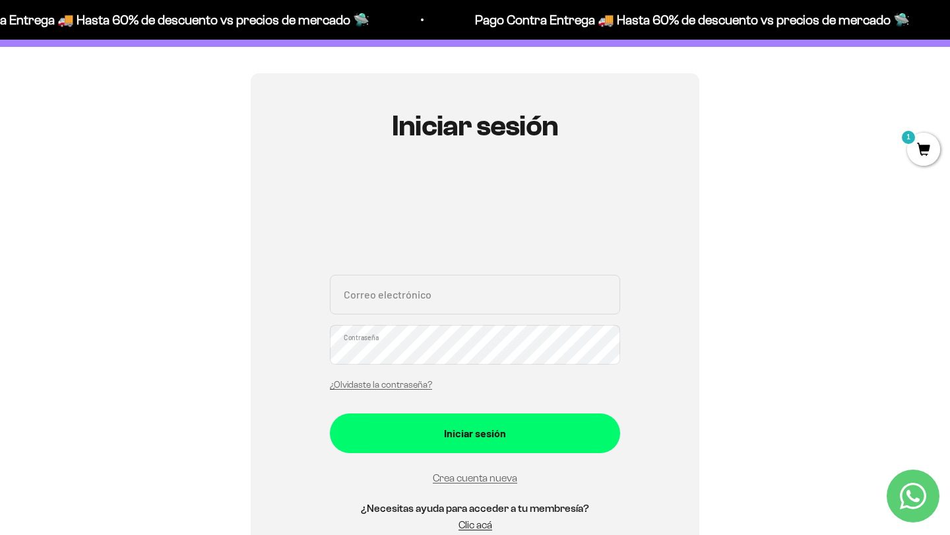
scroll to position [94, 0]
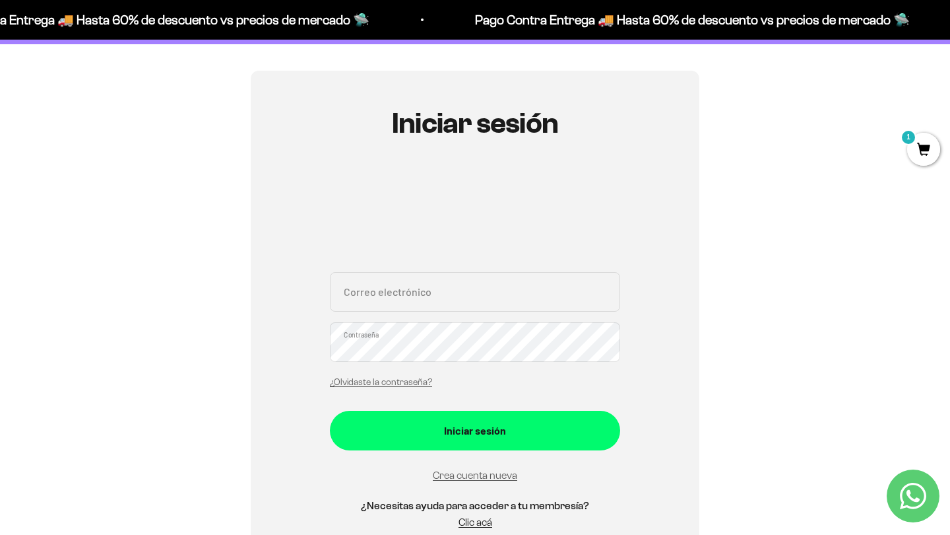
click at [491, 481] on div "Crea cuenta nueva" at bounding box center [475, 475] width 290 height 18
click at [496, 469] on link "Crea cuenta nueva" at bounding box center [475, 474] width 84 height 11
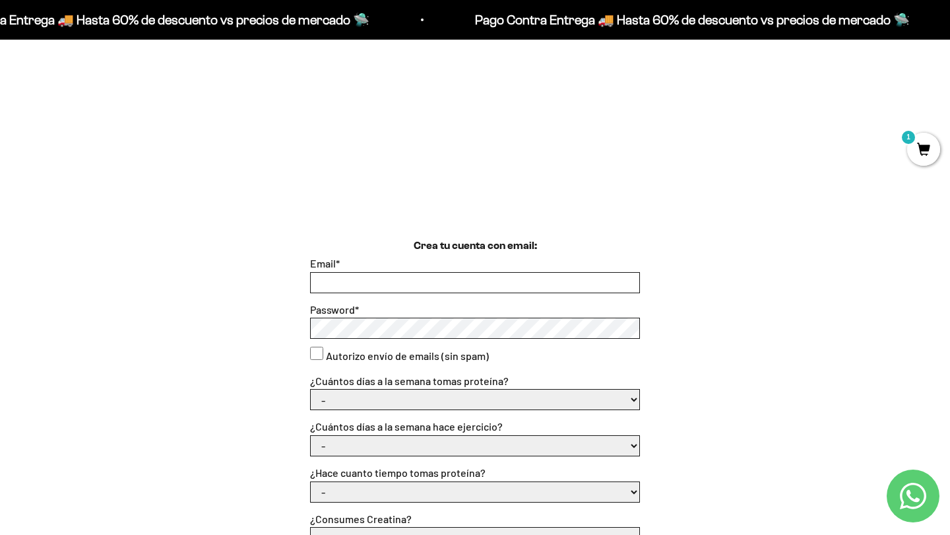
scroll to position [212, 0]
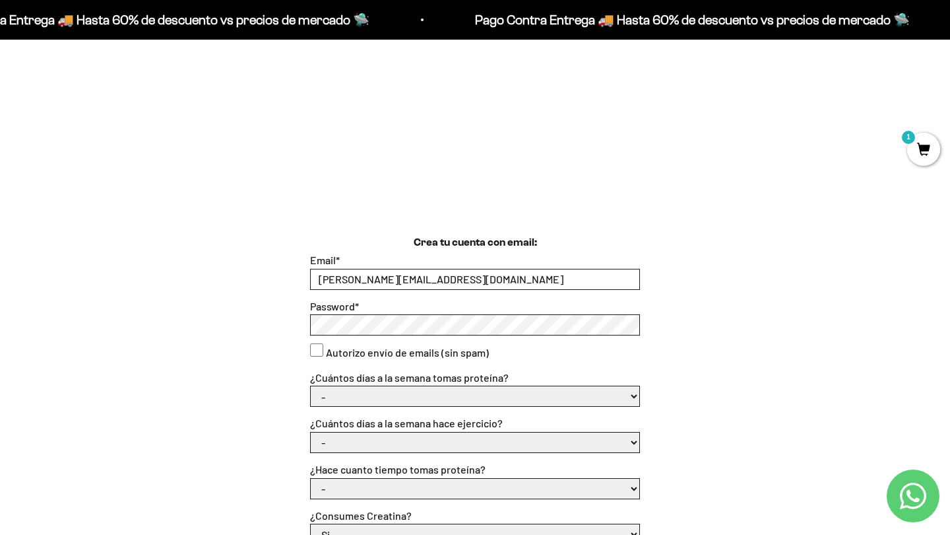
type input "[PERSON_NAME][EMAIL_ADDRESS][DOMAIN_NAME]"
click at [446, 352] on label "Autorizo envío de emails (sin spam)" at bounding box center [407, 352] width 163 height 17
click at [323, 352] on consent"] "Autorizo envío de emails (sin spam)" at bounding box center [316, 349] width 13 height 13
checkbox consent"] "true"
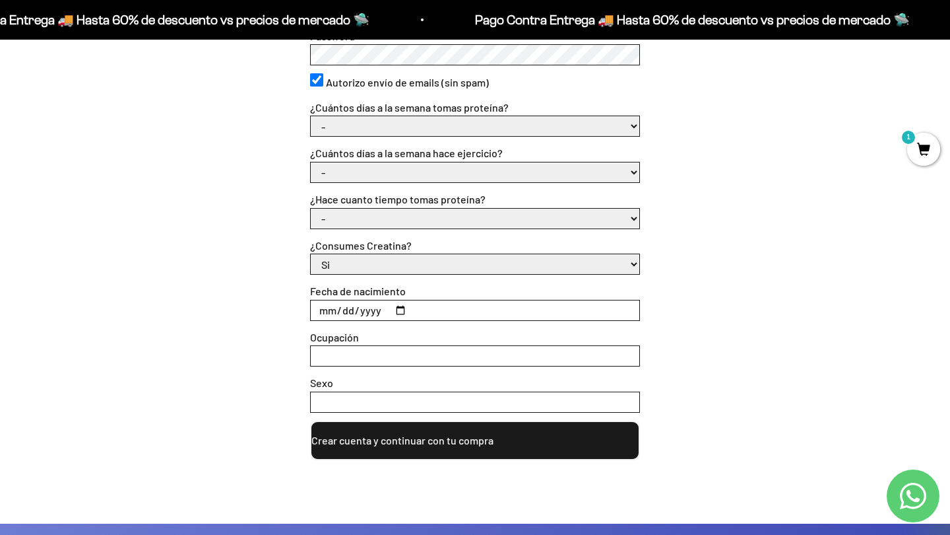
scroll to position [519, 0]
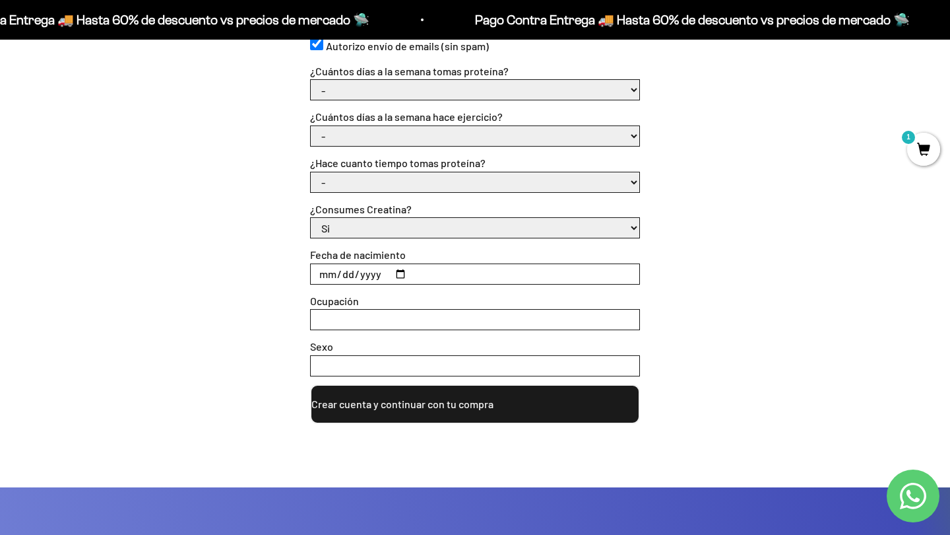
click at [464, 401] on button "Crear cuenta y continuar con tu compra" at bounding box center [475, 404] width 330 height 40
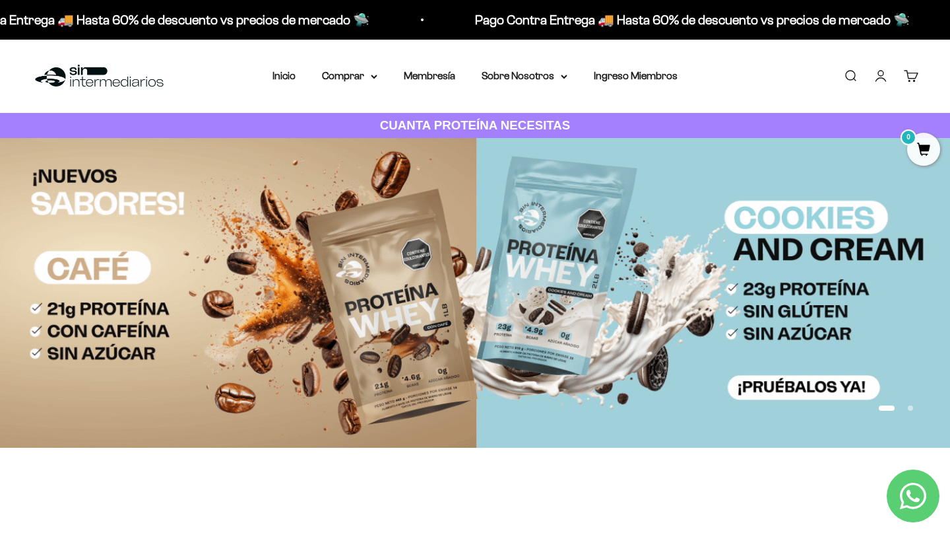
click at [883, 75] on link "Cuenta" at bounding box center [881, 76] width 15 height 15
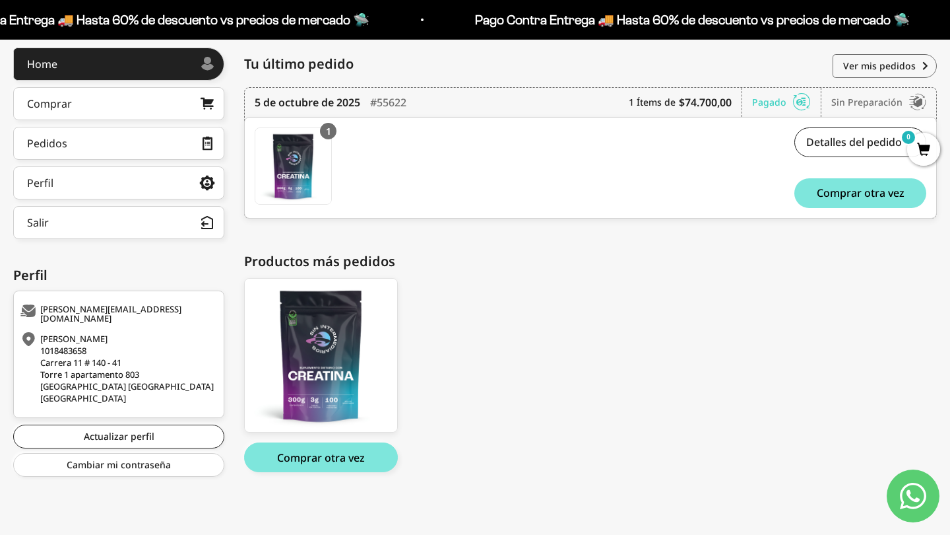
scroll to position [178, 0]
click at [154, 144] on link "Pedidos" at bounding box center [118, 143] width 211 height 33
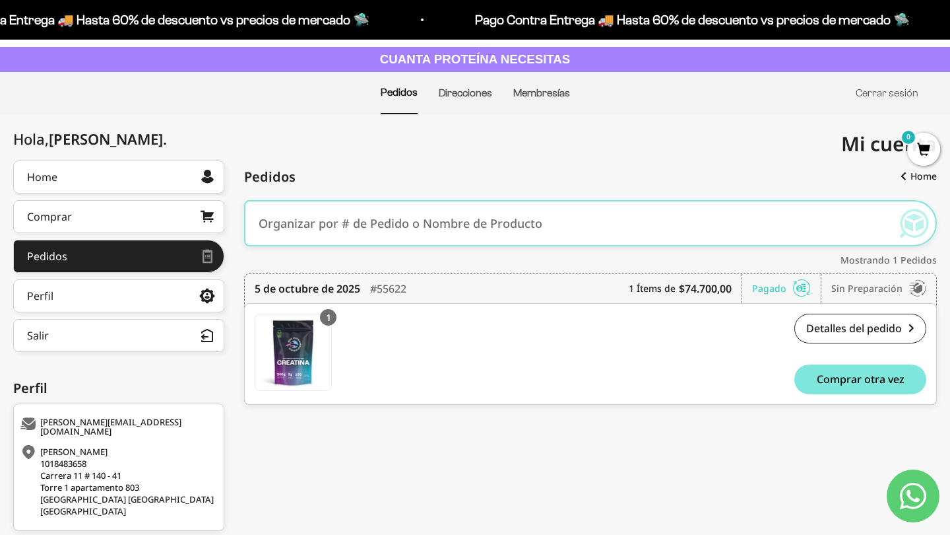
scroll to position [139, 0]
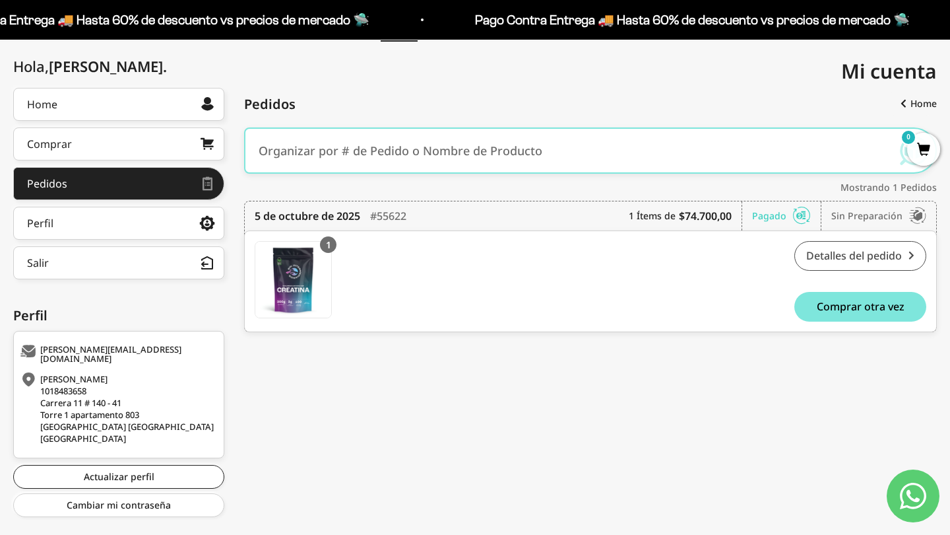
click at [810, 263] on link "Detalles del pedido" at bounding box center [861, 256] width 132 height 30
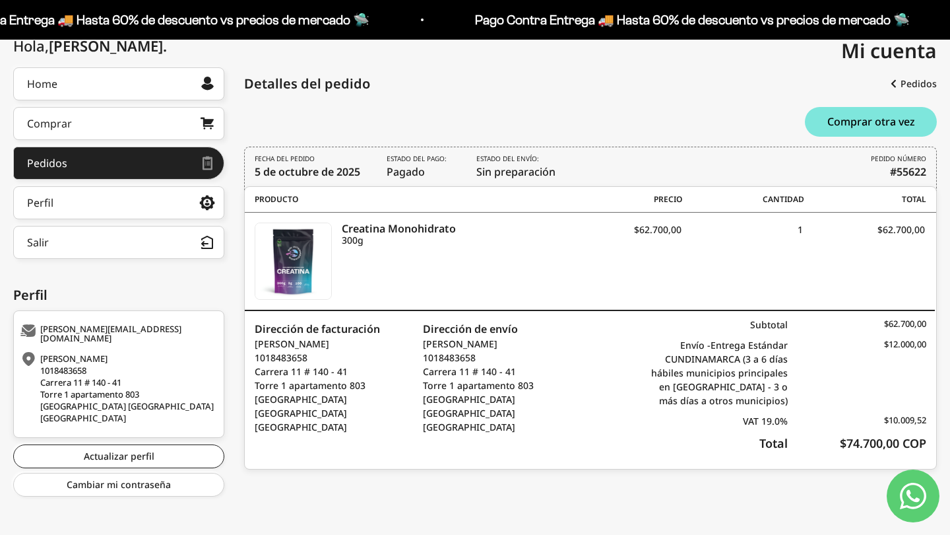
scroll to position [158, 0]
click at [125, 193] on link "Perfil" at bounding box center [118, 203] width 211 height 33
click at [114, 206] on link "Perfil" at bounding box center [118, 203] width 211 height 33
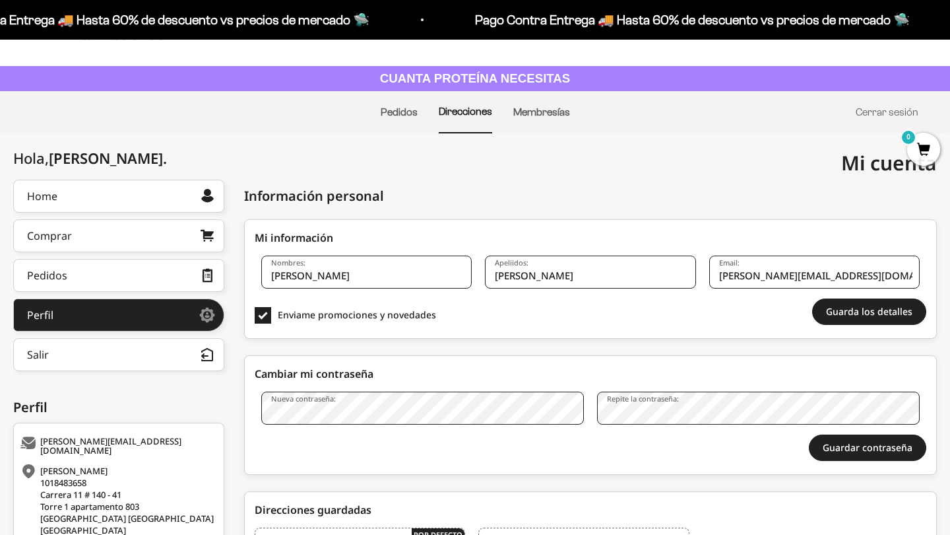
scroll to position [51, 0]
